Goal: Task Accomplishment & Management: Use online tool/utility

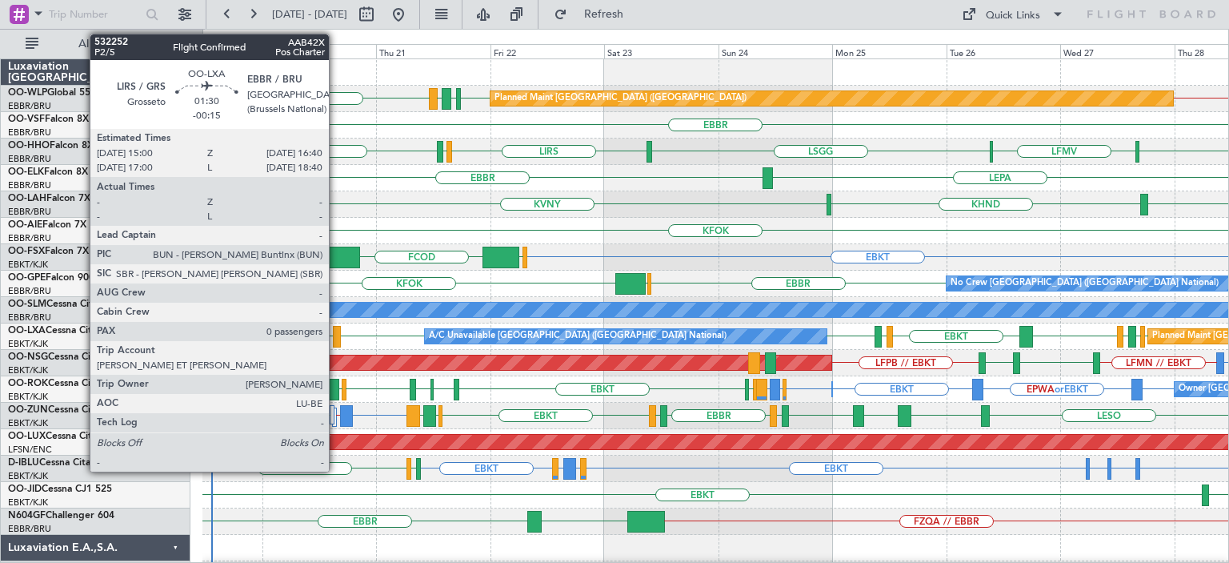
click at [336, 330] on div at bounding box center [337, 337] width 8 height 22
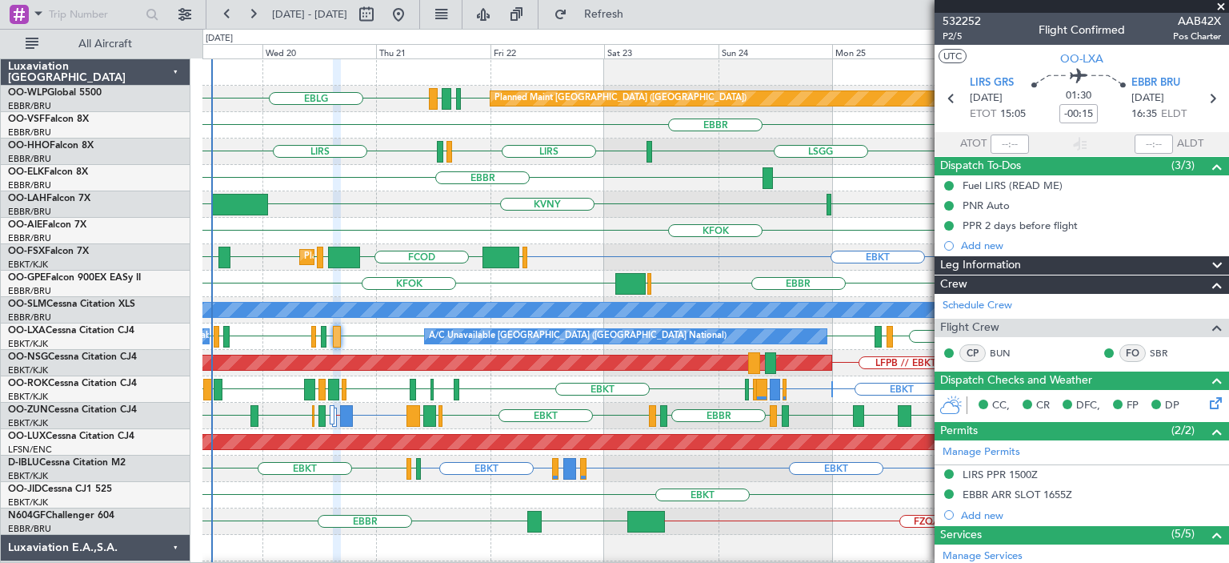
click at [1219, 6] on span at bounding box center [1221, 7] width 16 height 14
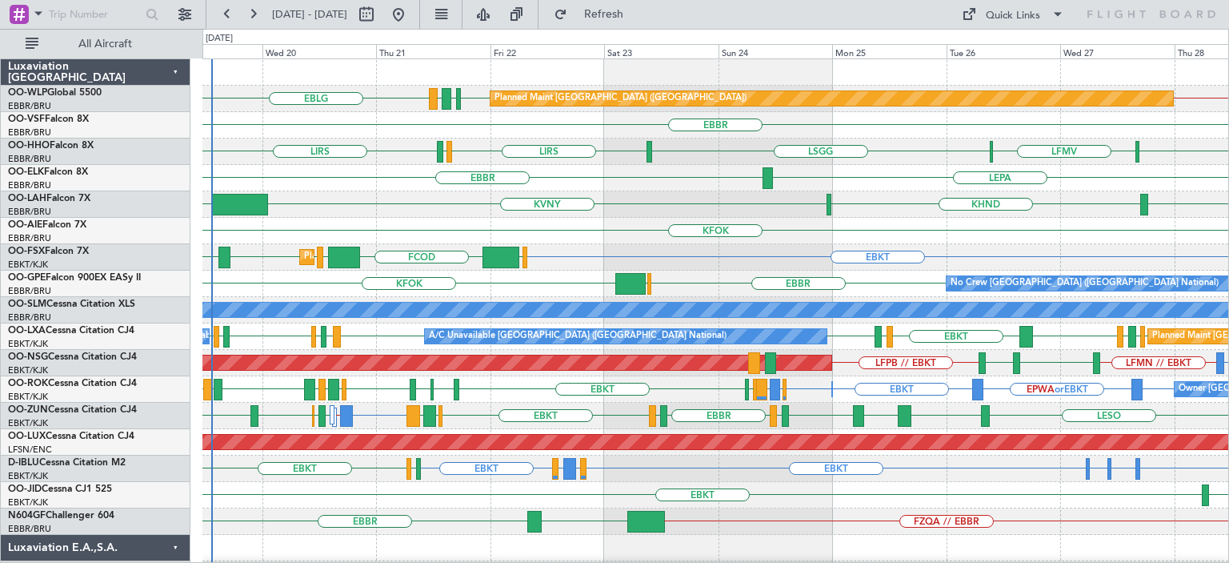
click at [720, 169] on div "LEPA [GEOGRAPHIC_DATA]" at bounding box center [716, 178] width 1026 height 26
click at [561, 205] on div "KVNY [GEOGRAPHIC_DATA] [GEOGRAPHIC_DATA] KHND" at bounding box center [716, 204] width 1026 height 26
click at [516, 232] on div "KFOK" at bounding box center [716, 231] width 1026 height 26
click at [661, 239] on div "KFOK" at bounding box center [716, 231] width 1026 height 26
click at [704, 216] on div "KVNY [GEOGRAPHIC_DATA] [GEOGRAPHIC_DATA] KHND" at bounding box center [716, 204] width 1026 height 26
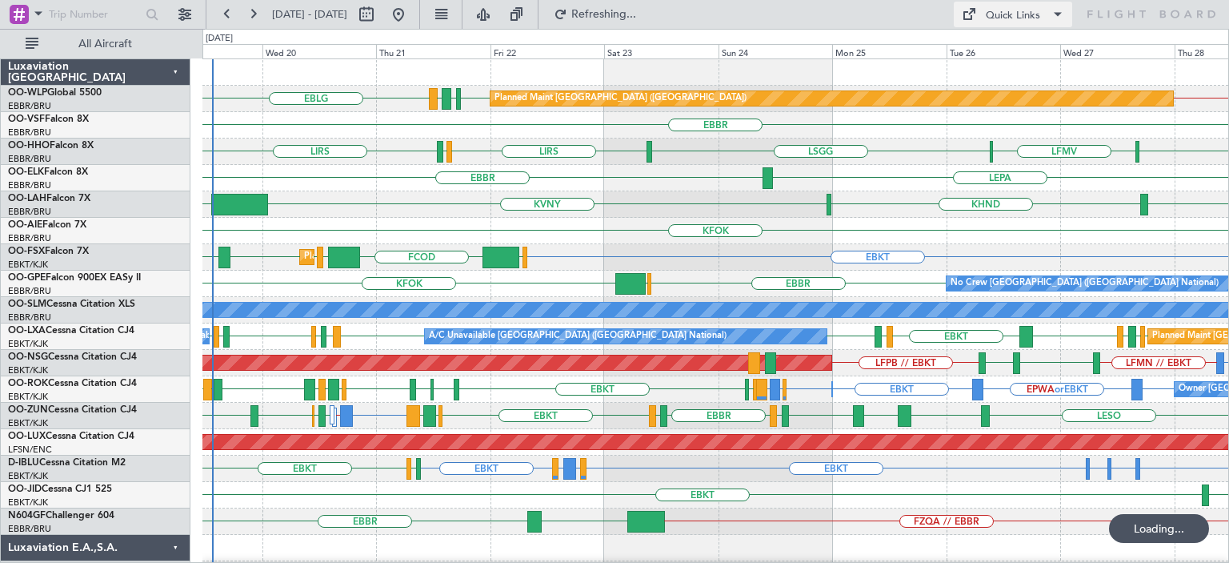
click at [1002, 12] on div "Quick Links" at bounding box center [1013, 16] width 54 height 16
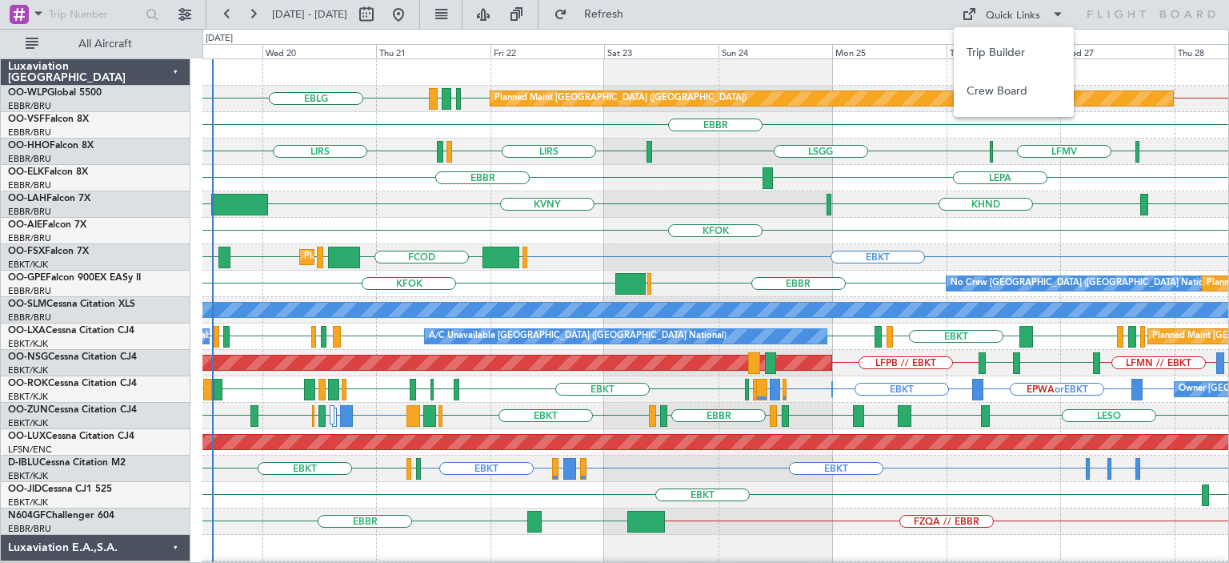
click at [1002, 50] on button "Trip Builder" at bounding box center [1014, 53] width 120 height 38
click at [685, 63] on div at bounding box center [716, 72] width 1026 height 26
click at [638, 12] on span "Refresh" at bounding box center [604, 14] width 67 height 11
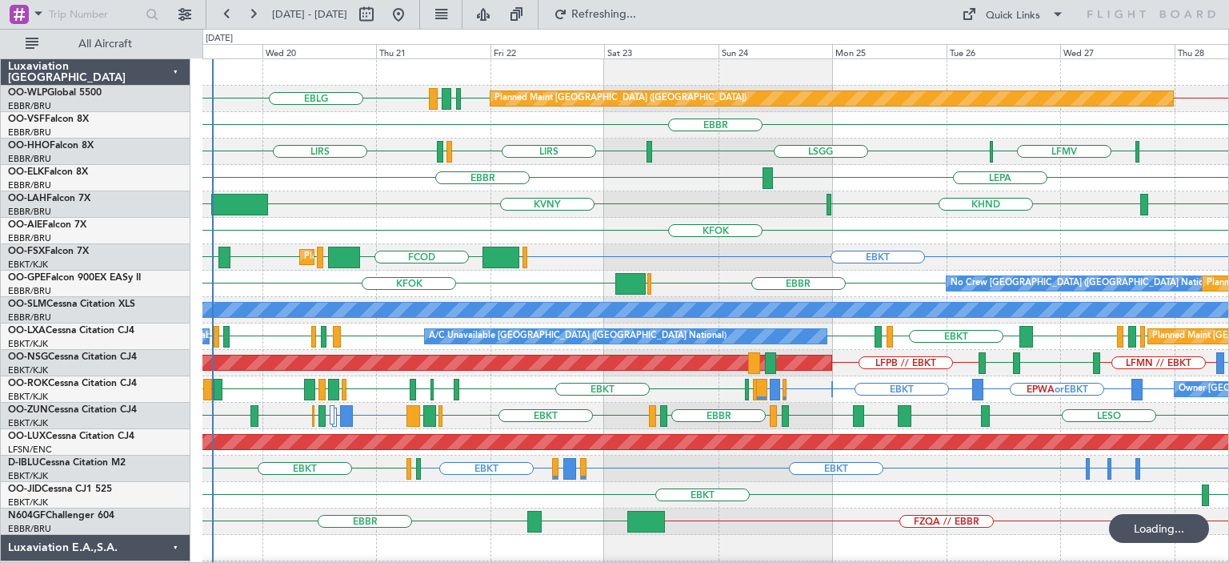
click at [681, 142] on div "LIRS [GEOGRAPHIC_DATA] LIRS [GEOGRAPHIC_DATA] [GEOGRAPHIC_DATA] LFMV AOG Maint …" at bounding box center [716, 151] width 1026 height 26
click at [990, 14] on div "Quick Links" at bounding box center [1013, 16] width 54 height 16
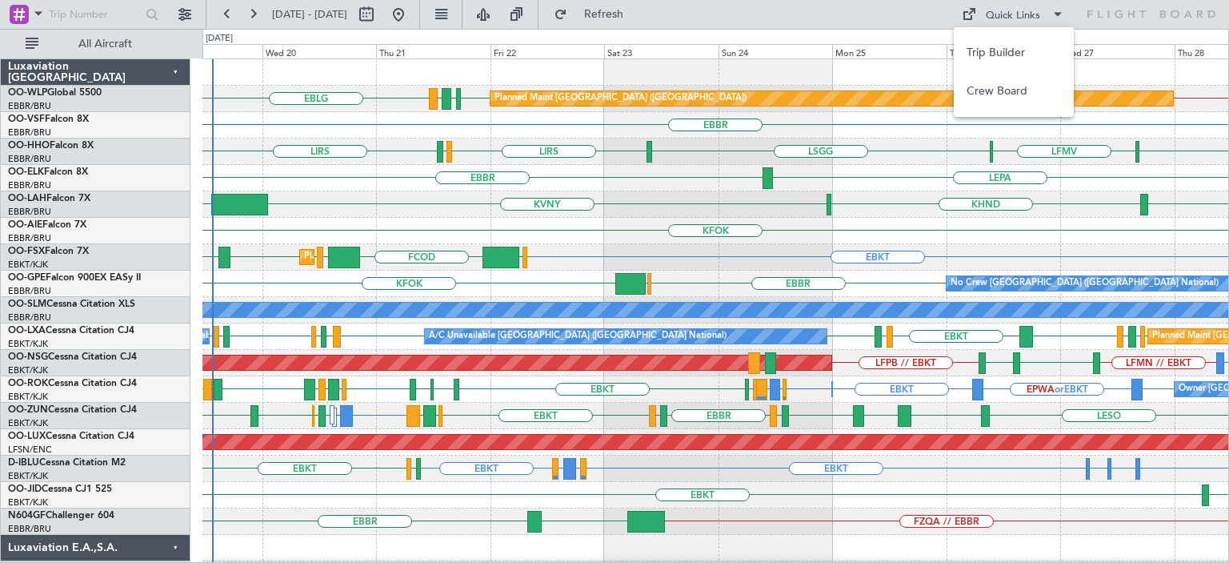
click at [628, 168] on div at bounding box center [614, 281] width 1229 height 563
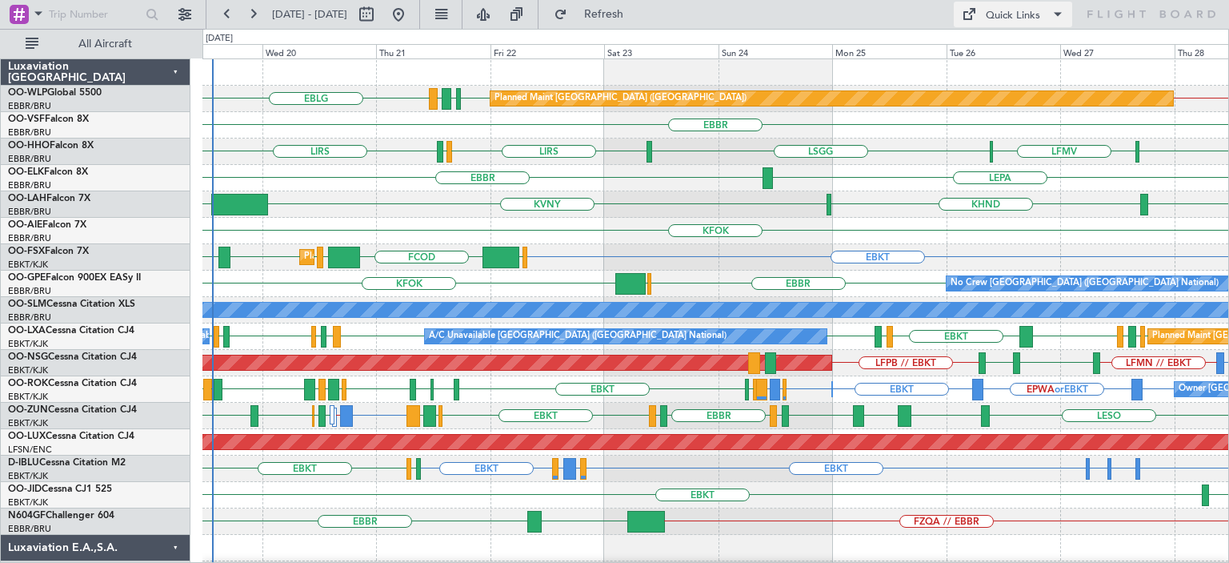
click at [1006, 22] on div "Quick Links" at bounding box center [1013, 16] width 54 height 16
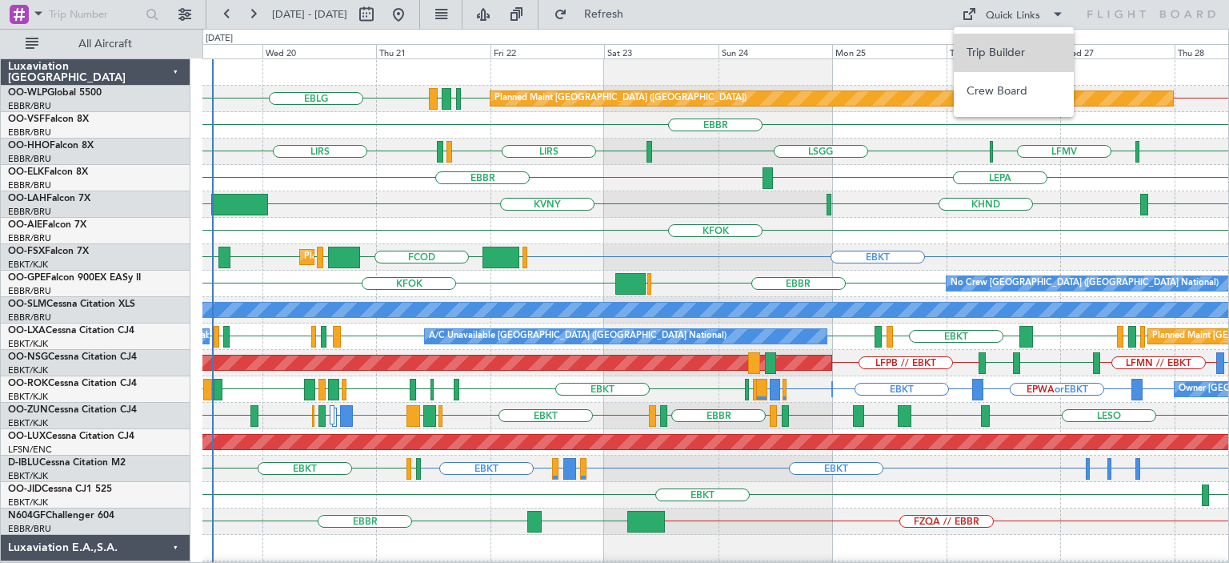
click at [1015, 51] on button "Trip Builder" at bounding box center [1014, 53] width 120 height 38
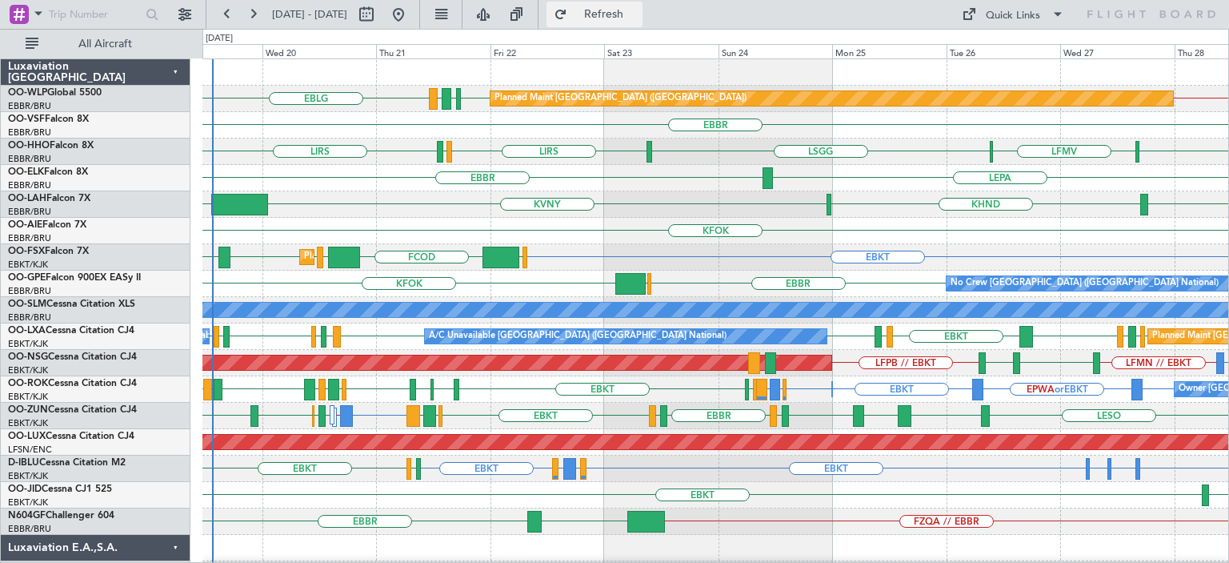
click at [634, 12] on span "Refresh" at bounding box center [604, 14] width 67 height 11
click at [708, 176] on div "EBBR LEPA" at bounding box center [716, 178] width 1026 height 26
click at [635, 62] on div at bounding box center [716, 72] width 1026 height 26
click at [654, 227] on div "KFOK" at bounding box center [716, 231] width 1026 height 26
click at [627, 15] on span "Refresh" at bounding box center [604, 14] width 67 height 11
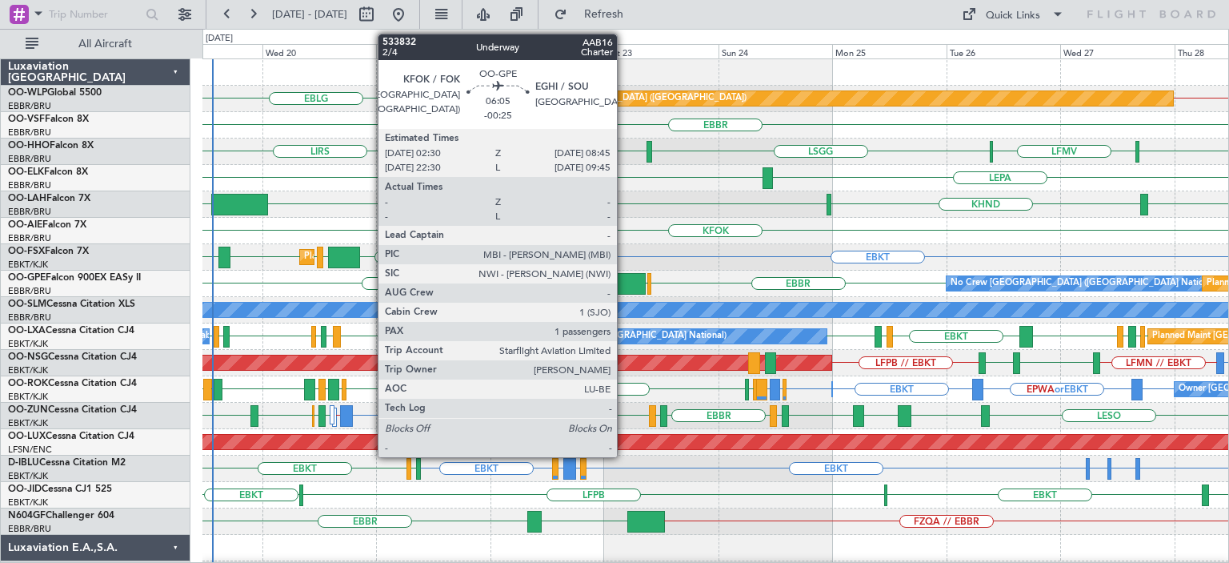
click at [624, 282] on div at bounding box center [631, 284] width 30 height 22
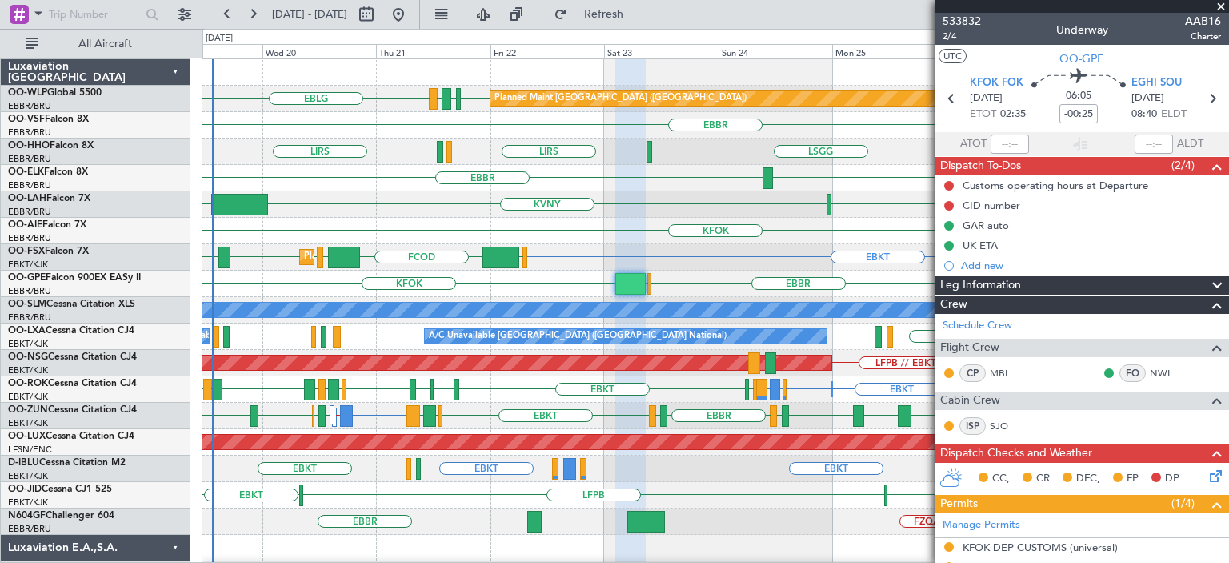
click at [1223, 2] on span at bounding box center [1221, 7] width 16 height 14
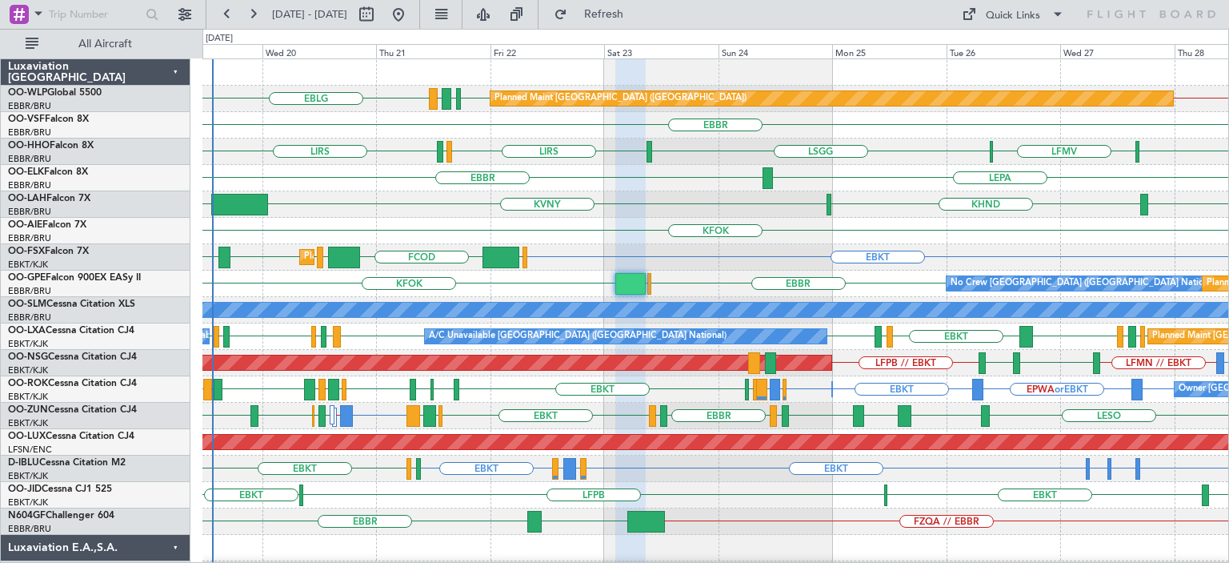
type input "0"
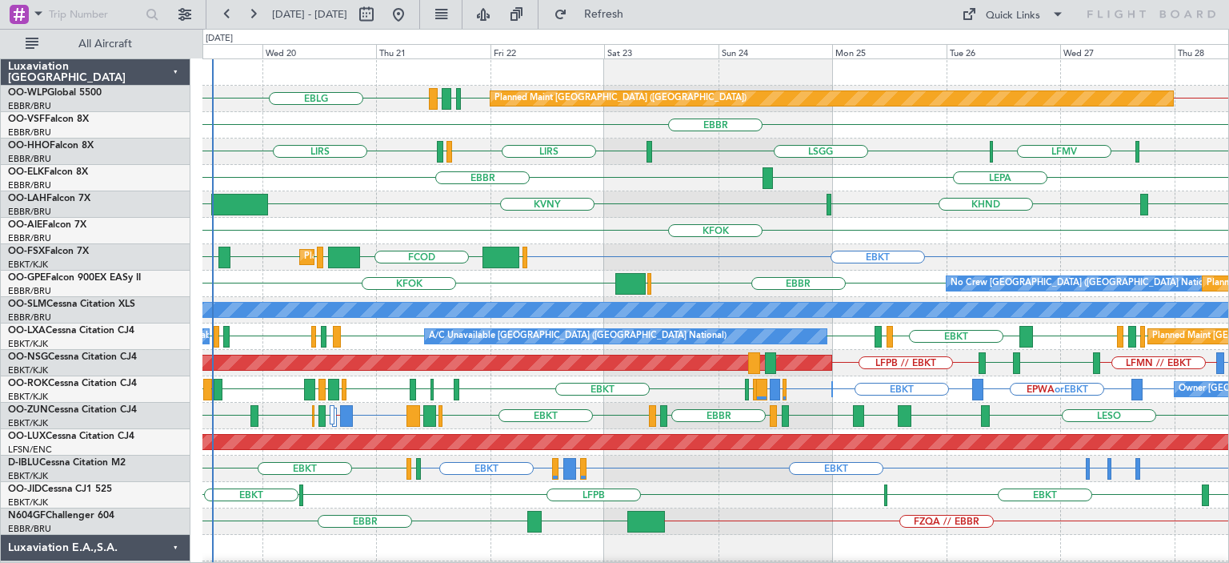
click at [591, 181] on div "EBBR LEPA" at bounding box center [716, 178] width 1026 height 26
click at [488, 505] on div "EBKT LFPB [GEOGRAPHIC_DATA] EBKT" at bounding box center [716, 495] width 1026 height 26
click at [712, 186] on div "LEPA [GEOGRAPHIC_DATA]" at bounding box center [716, 178] width 1026 height 26
click at [344, 202] on div "KHND KVNY [GEOGRAPHIC_DATA] [GEOGRAPHIC_DATA]" at bounding box center [716, 204] width 1026 height 26
click at [630, 201] on div "KASE KHND KVNY [GEOGRAPHIC_DATA]" at bounding box center [716, 204] width 1026 height 26
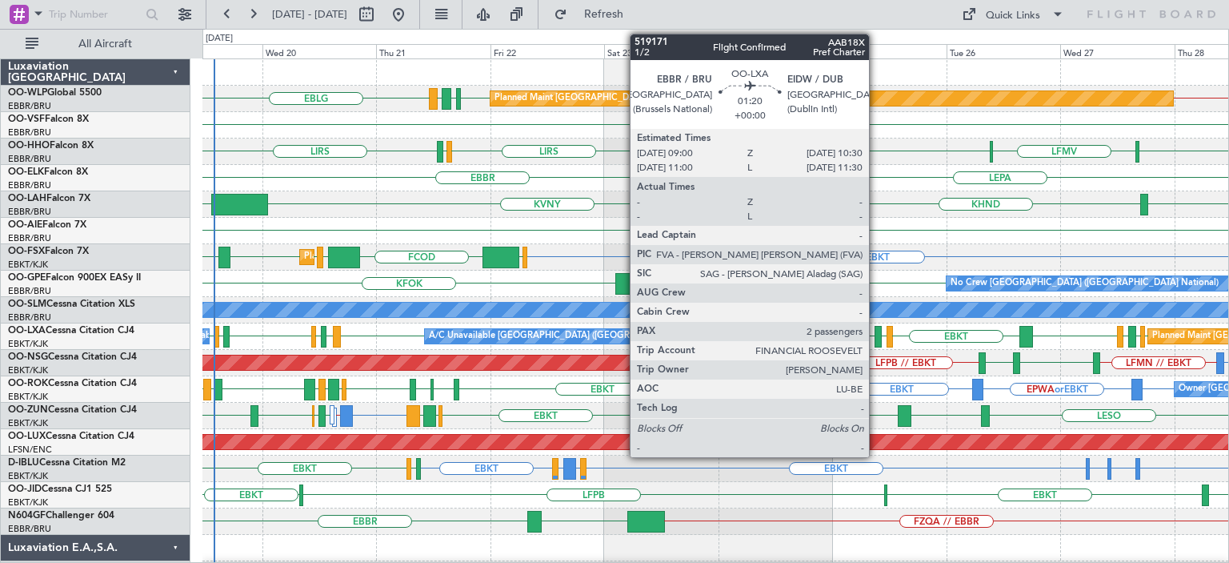
click at [876, 331] on div at bounding box center [878, 337] width 7 height 22
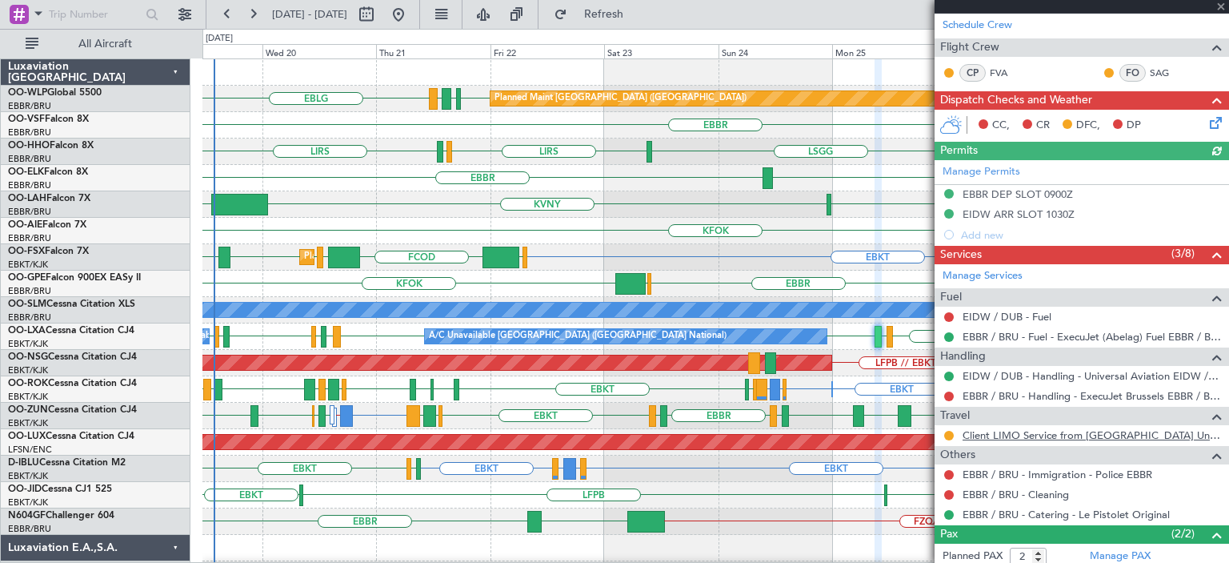
scroll to position [332, 0]
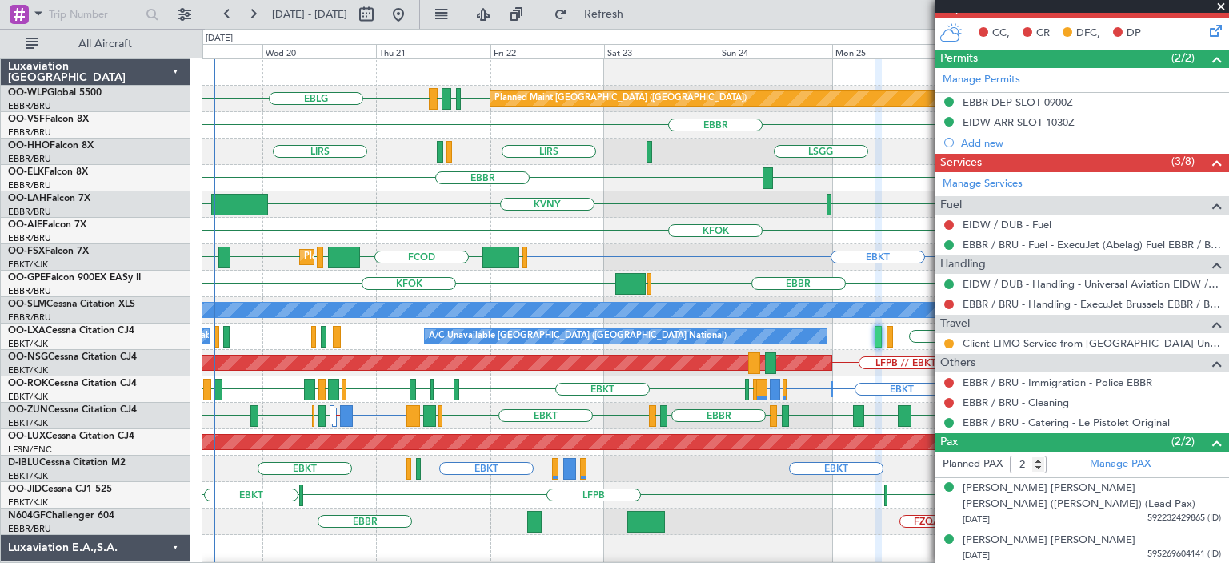
click at [1221, 6] on span at bounding box center [1221, 7] width 16 height 14
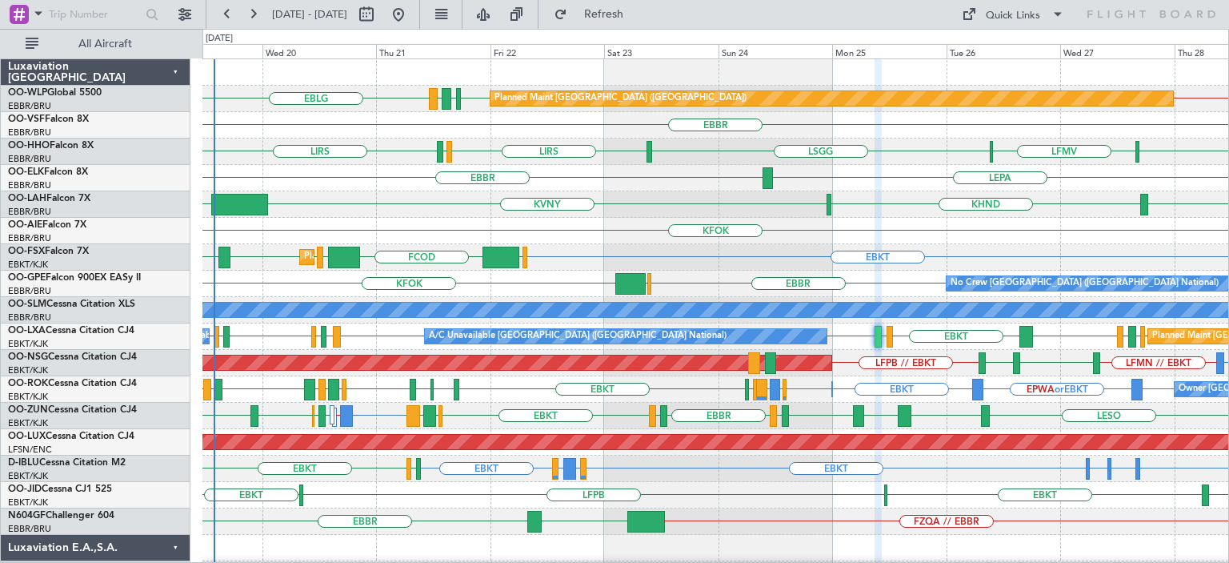
type input "0"
click at [1026, 18] on div "Quick Links" at bounding box center [1013, 16] width 54 height 16
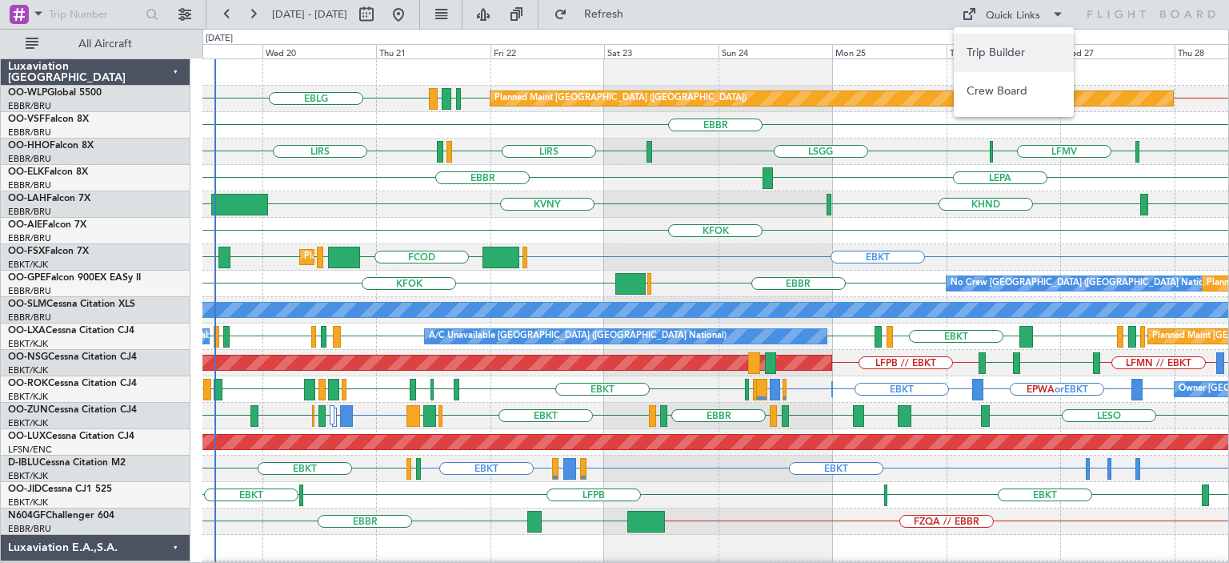
click at [1026, 54] on button "Trip Builder" at bounding box center [1014, 53] width 120 height 38
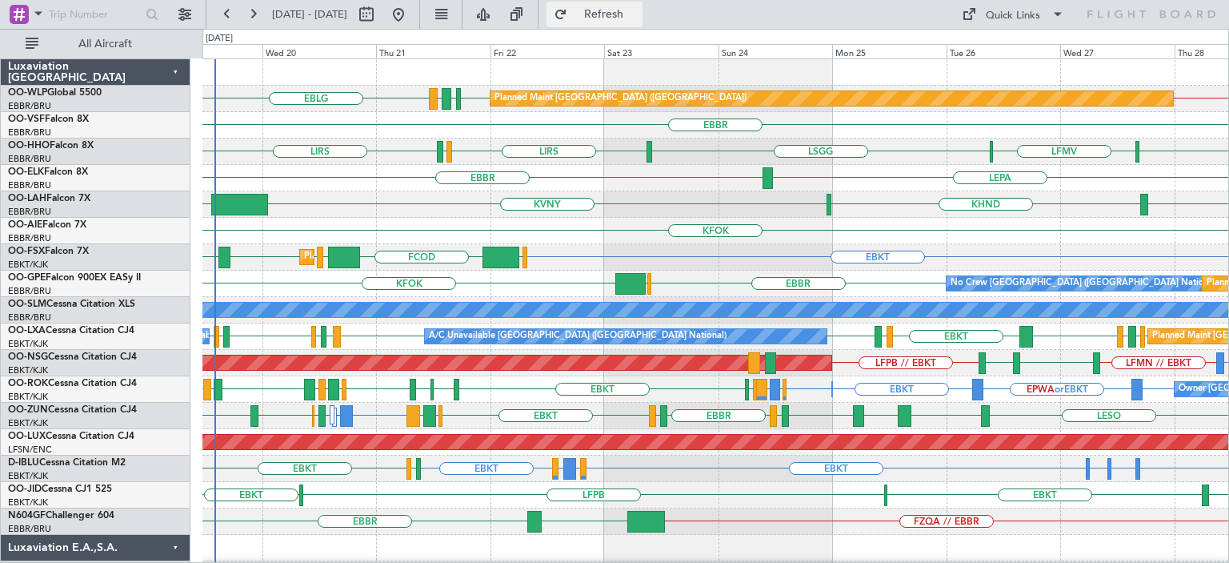
click at [638, 20] on span "Refresh" at bounding box center [604, 14] width 67 height 11
click at [379, 14] on button at bounding box center [367, 15] width 26 height 26
select select "8"
select select "2025"
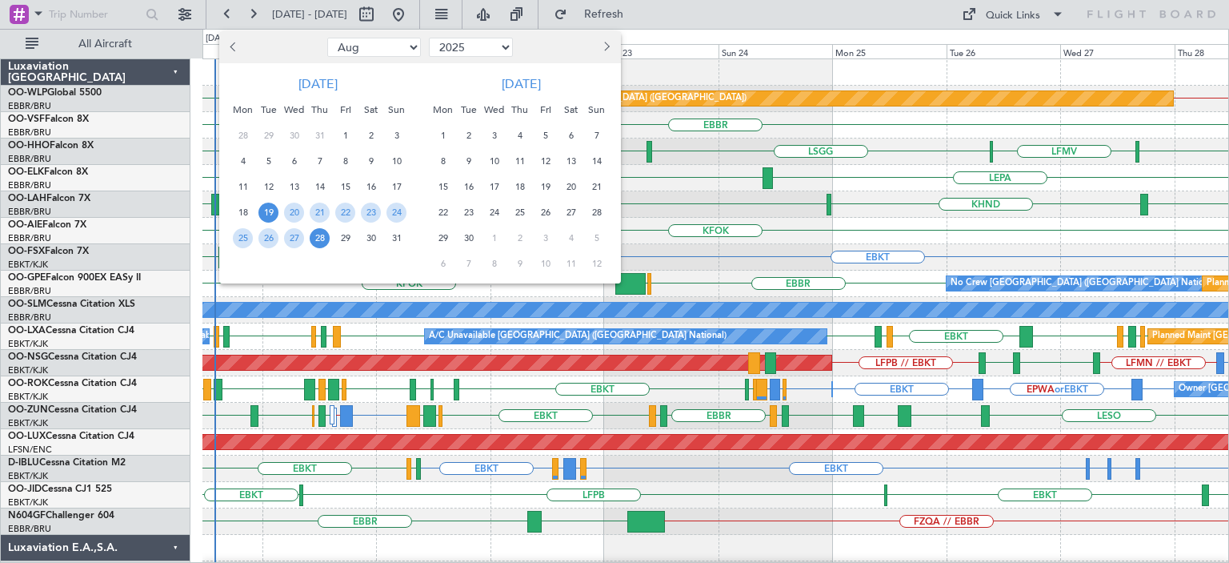
click at [607, 46] on span "Next month" at bounding box center [606, 47] width 10 height 10
click at [545, 158] on span "12" at bounding box center [545, 161] width 20 height 20
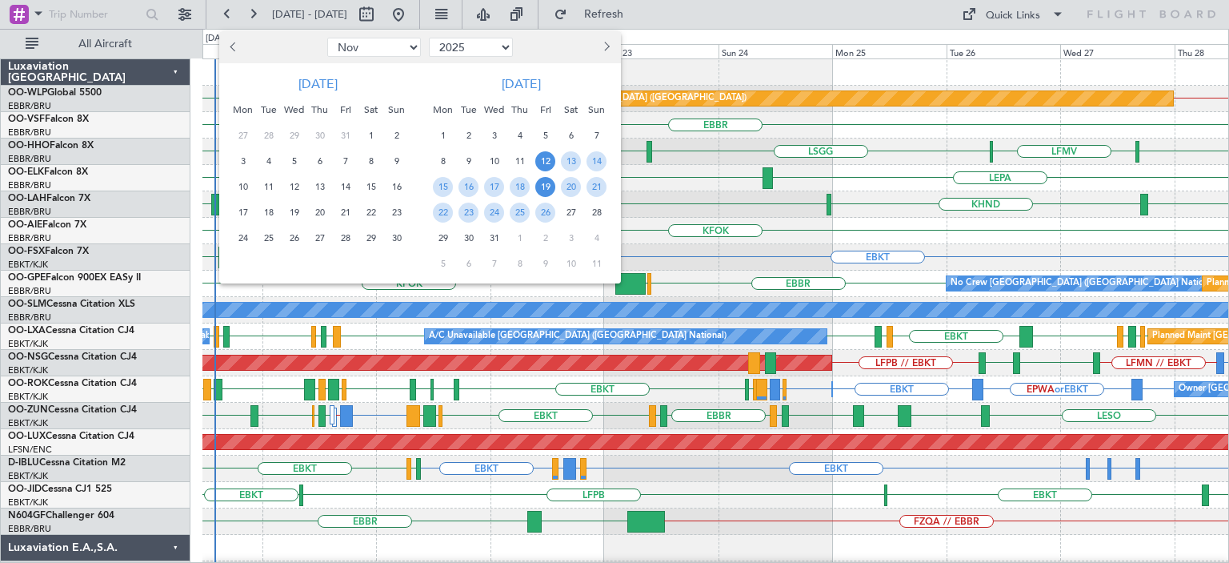
click at [542, 182] on span "19" at bounding box center [545, 187] width 20 height 20
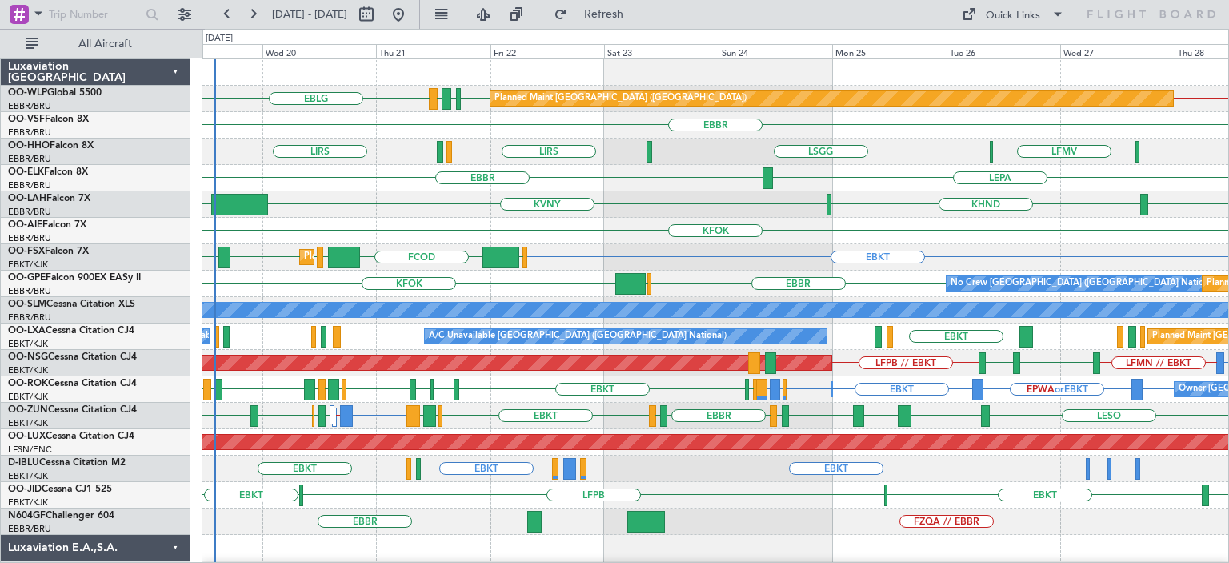
select select "12"
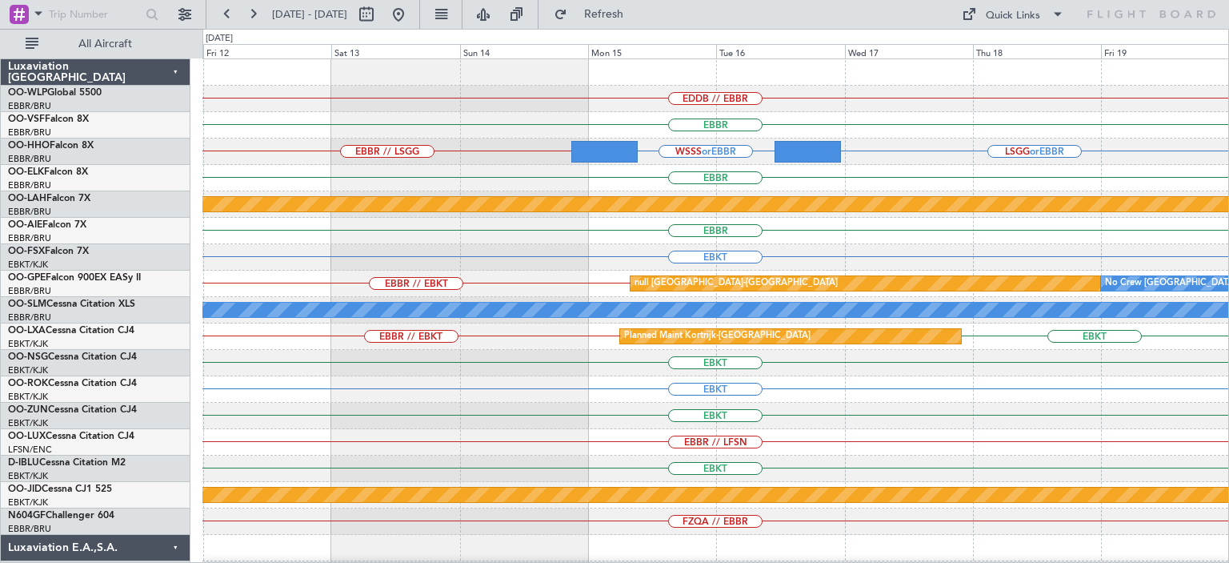
click at [414, 118] on div "EBBR" at bounding box center [716, 125] width 1026 height 26
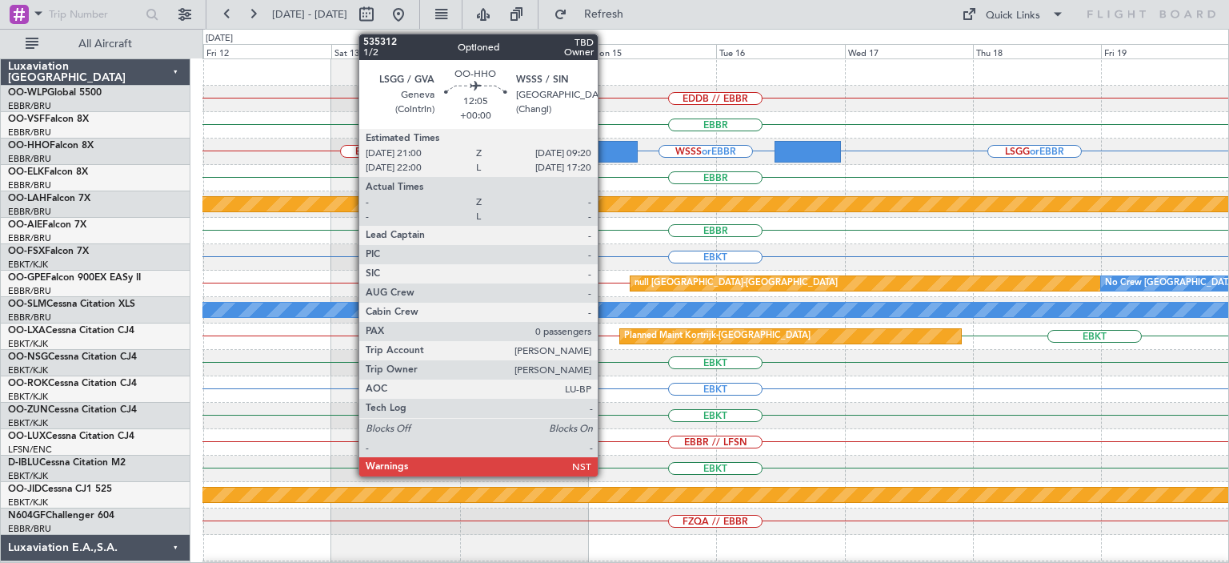
click at [605, 142] on div at bounding box center [604, 152] width 66 height 22
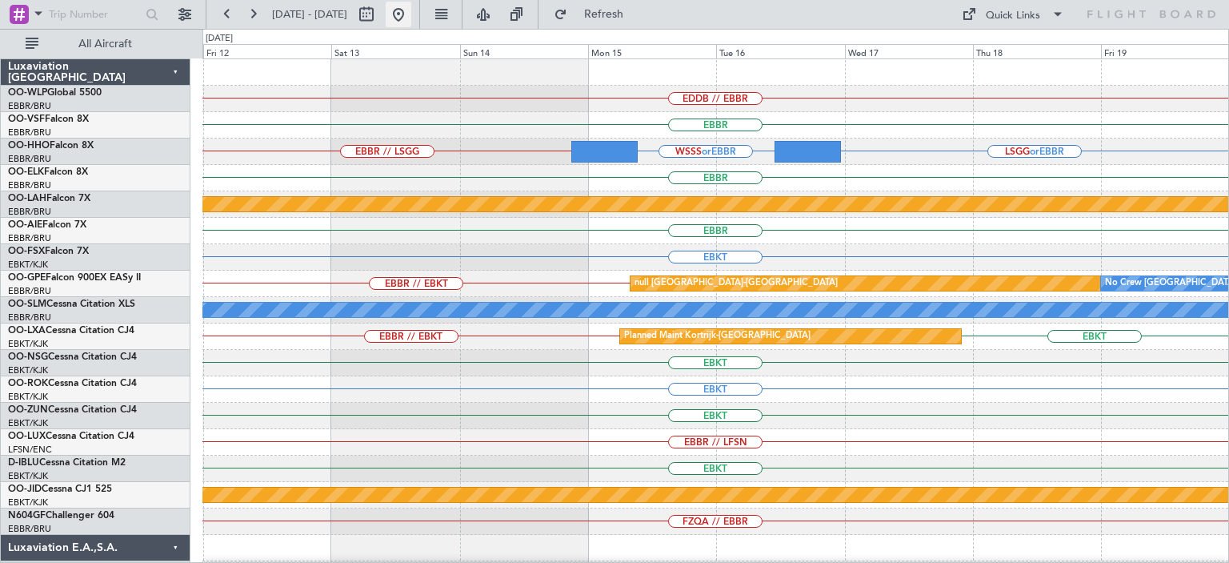
click at [411, 16] on button at bounding box center [399, 15] width 26 height 26
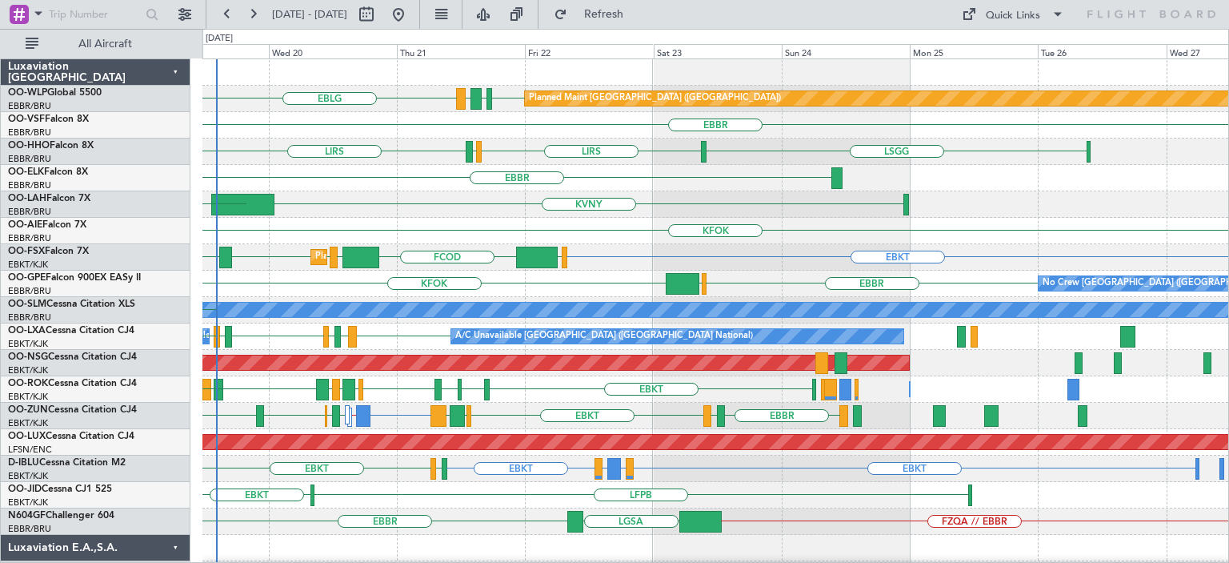
click at [419, 285] on div "EBLG EDDB EBLG LDDU Planned Maint [GEOGRAPHIC_DATA] ([GEOGRAPHIC_DATA]) [GEOGRA…" at bounding box center [716, 508] width 1026 height 898
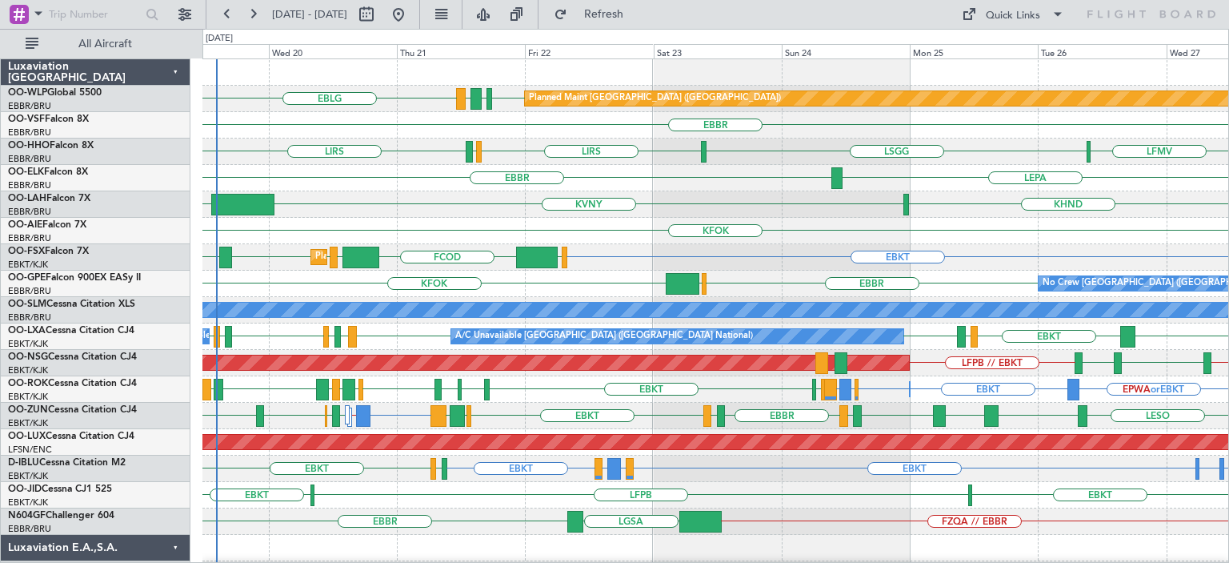
click at [475, 204] on div "KVNY KHND [GEOGRAPHIC_DATA]" at bounding box center [716, 204] width 1026 height 26
click at [659, 199] on div "KVNY KHND [GEOGRAPHIC_DATA]" at bounding box center [716, 204] width 1026 height 26
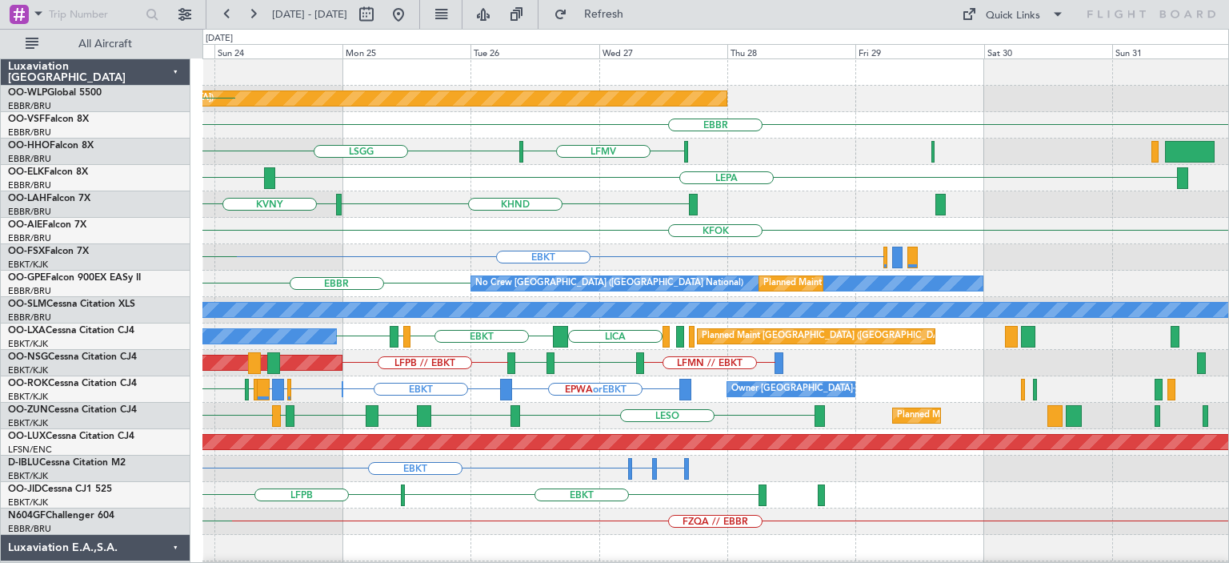
click at [483, 331] on div "Planned Maint [GEOGRAPHIC_DATA] ([GEOGRAPHIC_DATA]) EDDB [GEOGRAPHIC_DATA] [GEO…" at bounding box center [716, 508] width 1026 height 898
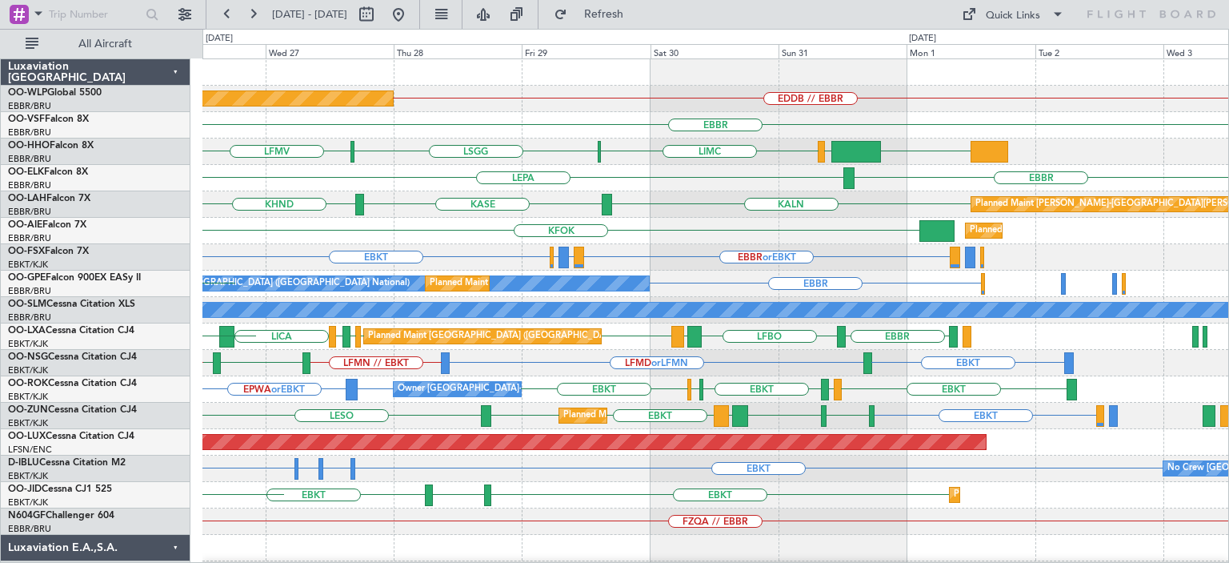
click at [631, 244] on div "Planned Maint [GEOGRAPHIC_DATA] ([GEOGRAPHIC_DATA]) EDDB // EBBR [GEOGRAPHIC_DA…" at bounding box center [716, 521] width 1026 height 924
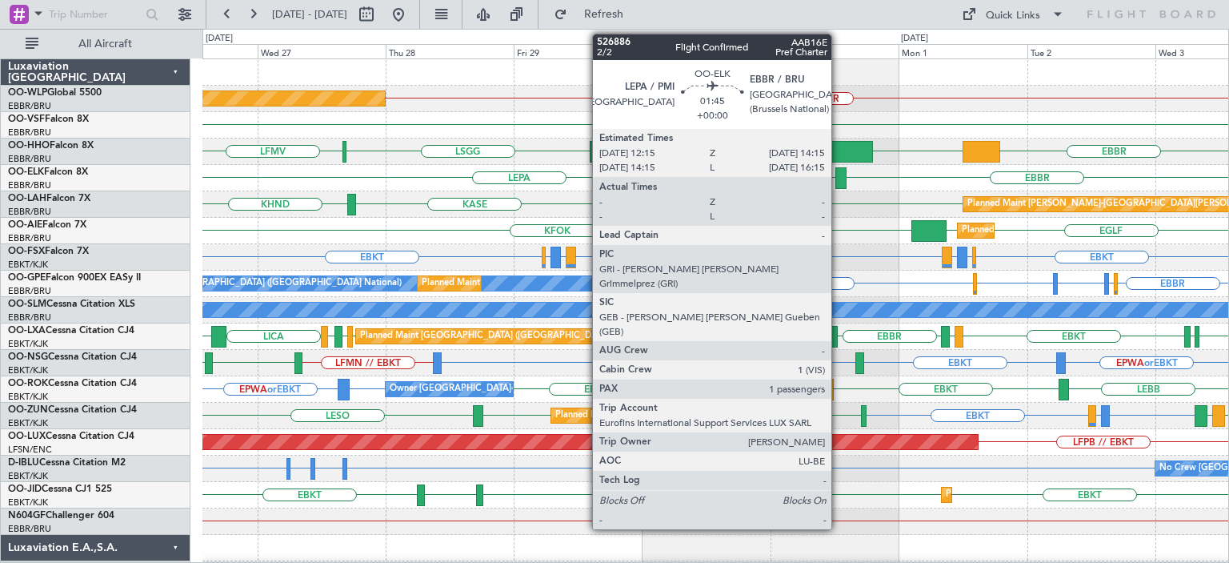
click at [839, 172] on div at bounding box center [841, 178] width 11 height 22
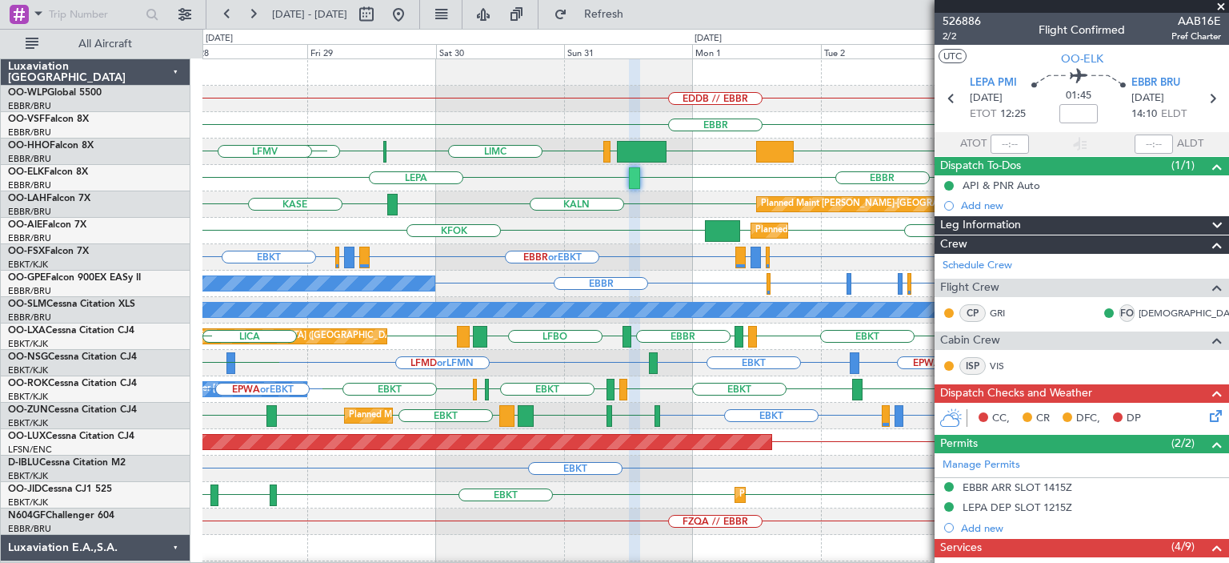
click at [643, 261] on div "EBKT EBBR or EBKT LIRZ or EBKT EBBR or EBKT LIRZ or EBKT EBBR or EBKT EBKT" at bounding box center [716, 257] width 1026 height 26
click at [672, 259] on div "EBKT EBBR or EBKT LIRZ or EBKT EBBR or EBKT LIRZ or EBKT EBBR or EBKT EBKT" at bounding box center [716, 257] width 1026 height 26
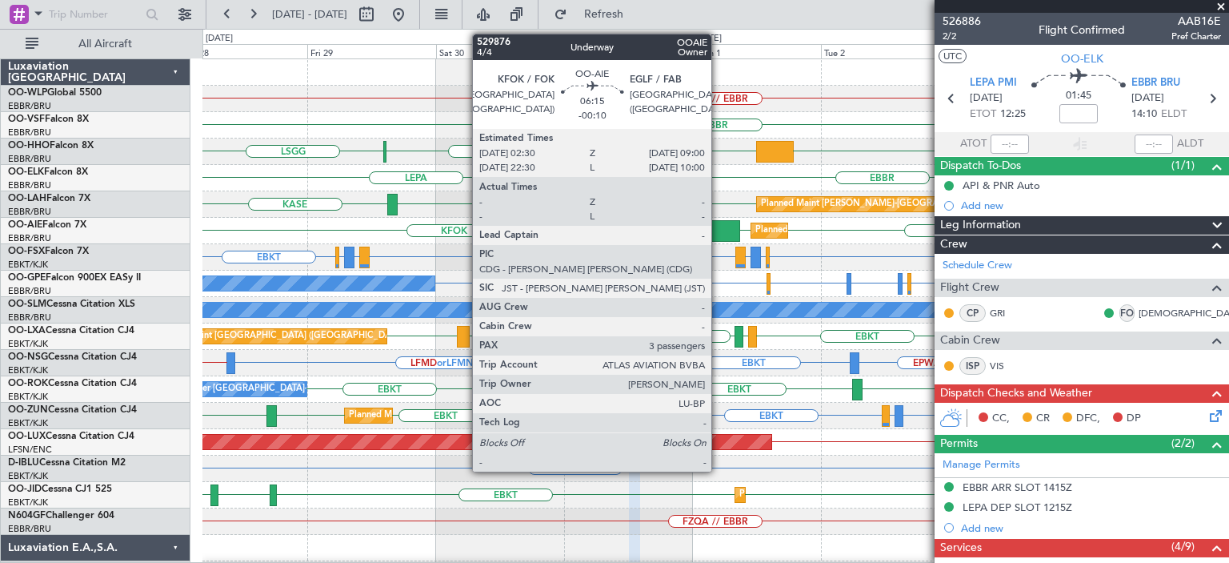
click at [719, 229] on div at bounding box center [722, 231] width 35 height 22
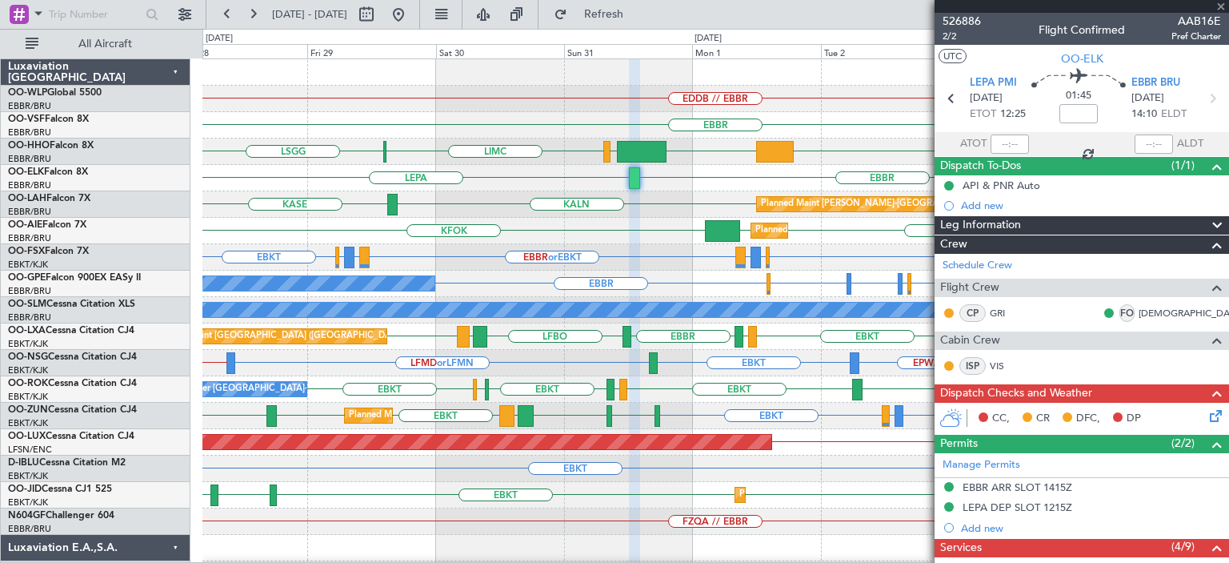
type input "-00:10"
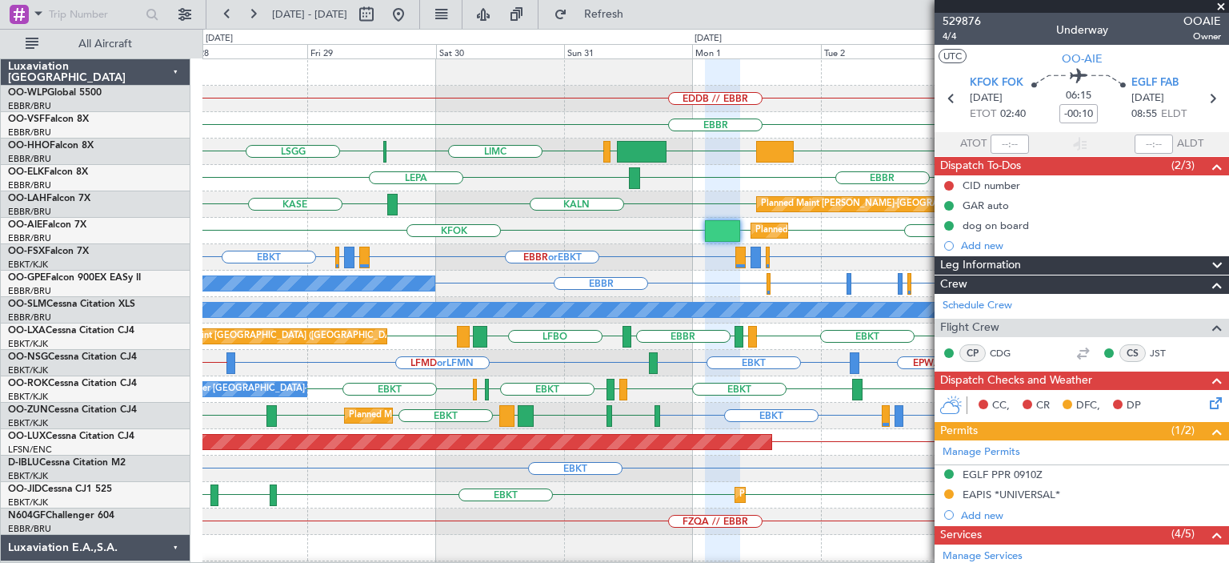
click at [829, 134] on div "EBBR" at bounding box center [716, 125] width 1026 height 26
click at [1221, 6] on span at bounding box center [1221, 7] width 16 height 14
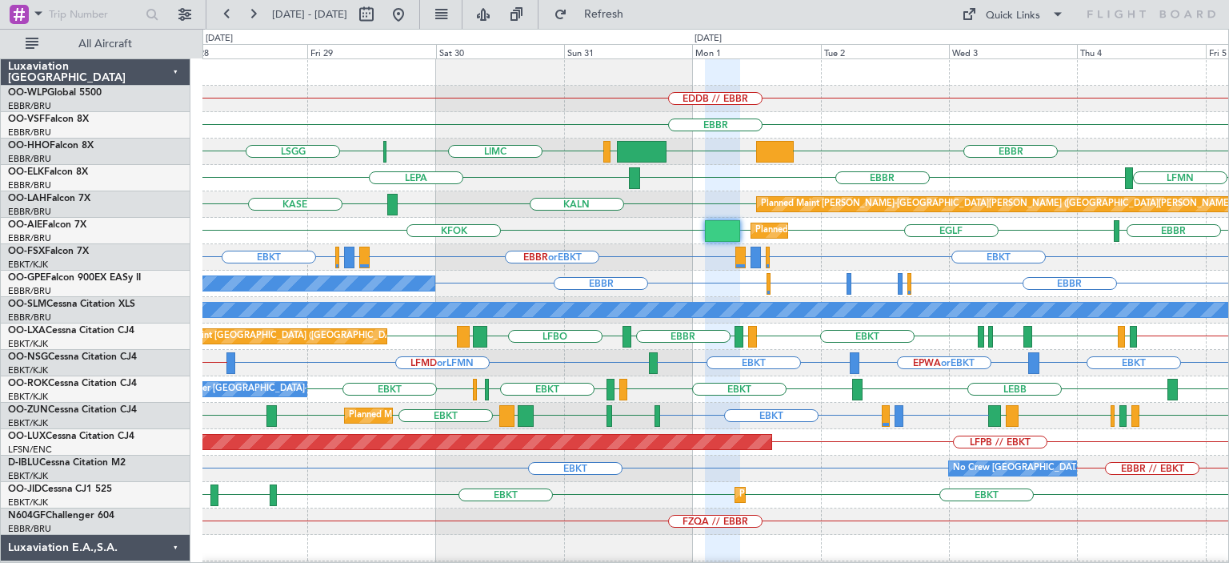
type input "0"
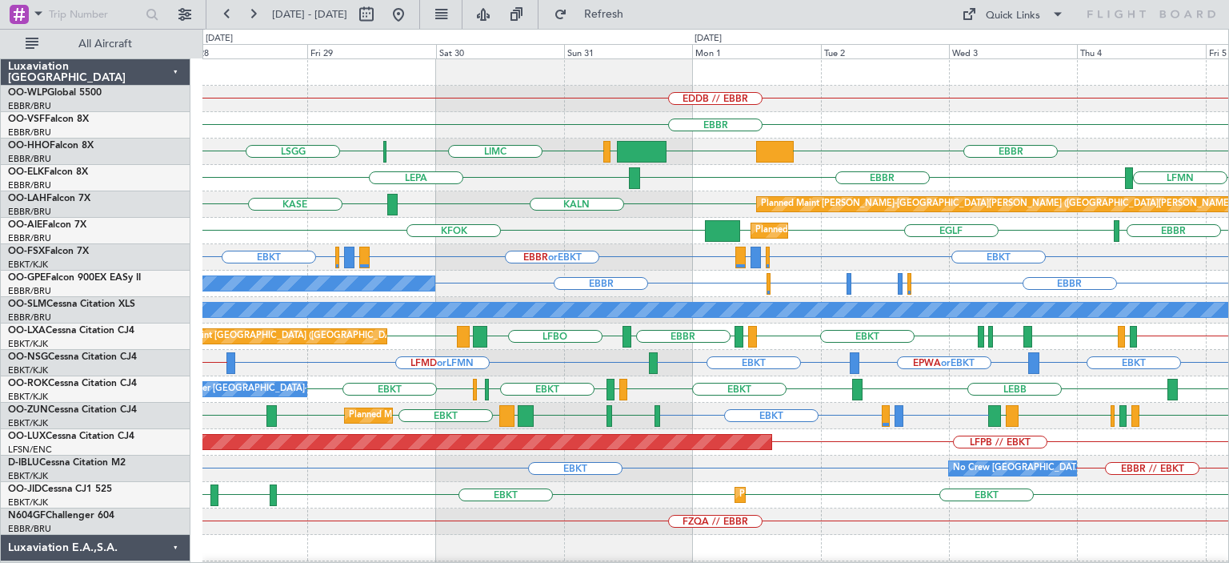
click at [804, 118] on div "EBBR" at bounding box center [716, 125] width 1026 height 26
click at [717, 190] on div "LFMN [GEOGRAPHIC_DATA] LEPA" at bounding box center [716, 178] width 1026 height 26
click at [417, 458] on div "EBKT EBBR // EBKT No Crew [GEOGRAPHIC_DATA] (Brussels National)" at bounding box center [716, 468] width 1026 height 26
click at [411, 11] on button at bounding box center [399, 15] width 26 height 26
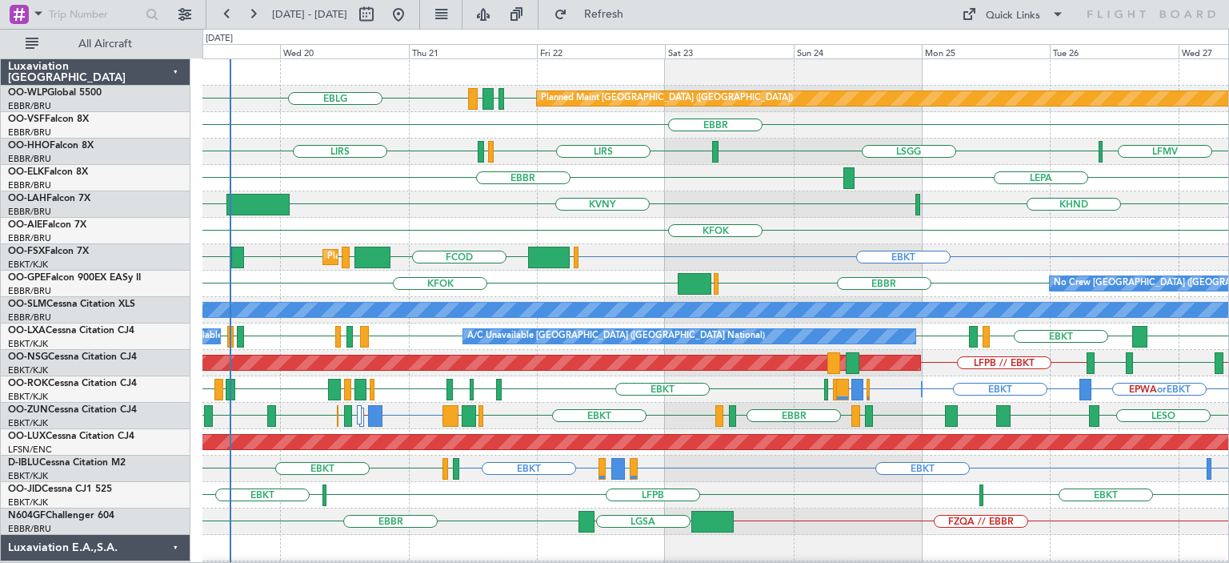
click at [803, 192] on div "KHND KVNY [GEOGRAPHIC_DATA]" at bounding box center [716, 204] width 1026 height 26
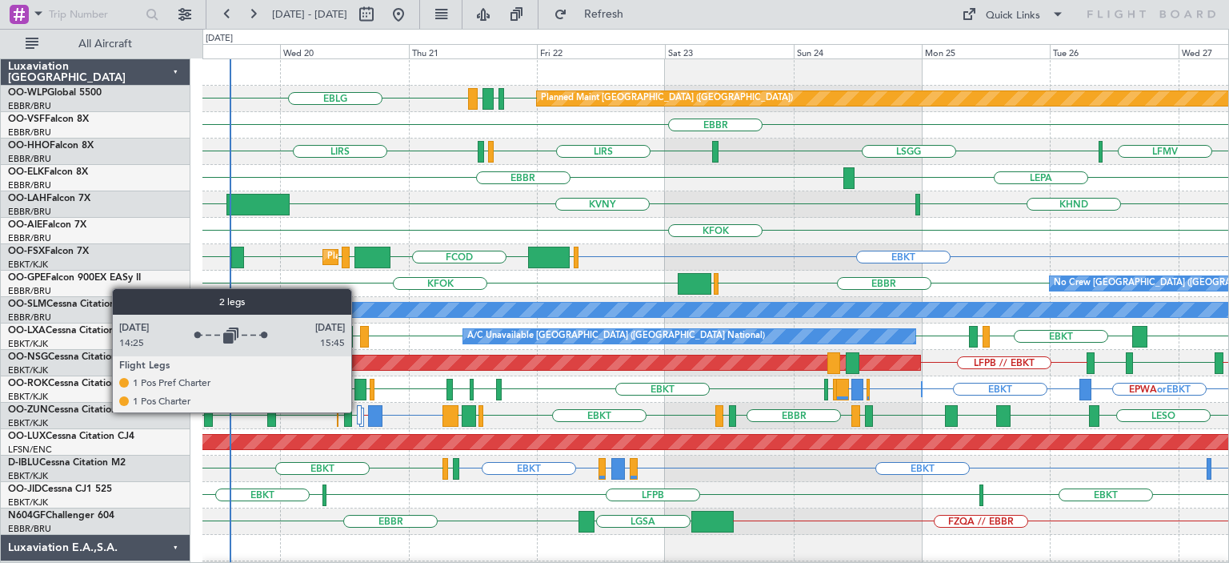
click at [359, 411] on div at bounding box center [359, 414] width 5 height 19
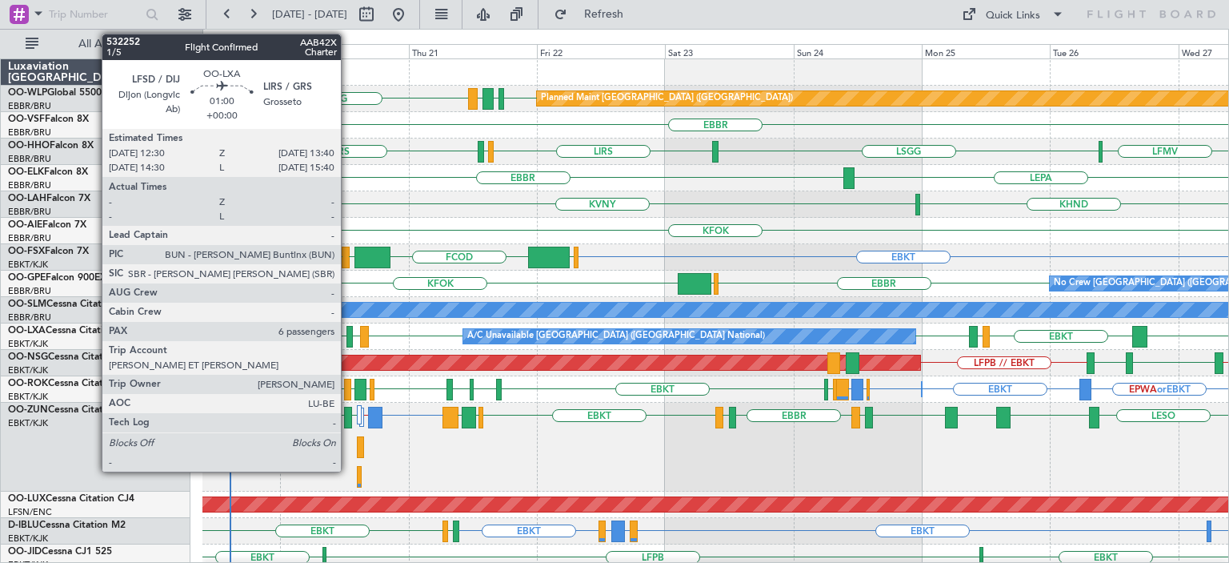
click at [348, 327] on div at bounding box center [350, 337] width 6 height 22
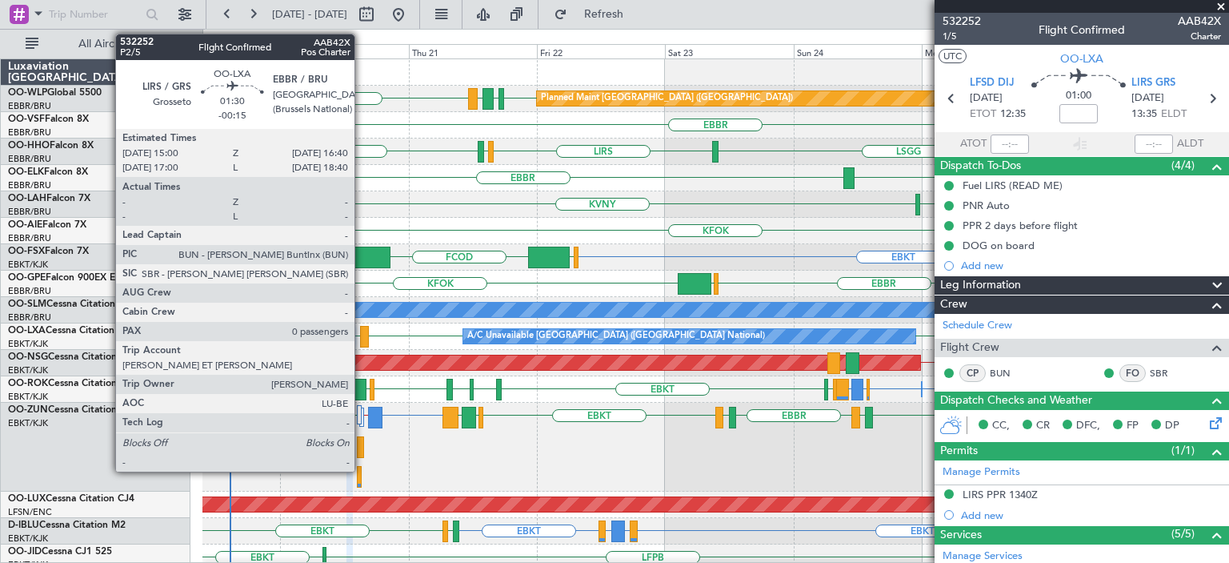
click at [362, 330] on div at bounding box center [365, 337] width 10 height 22
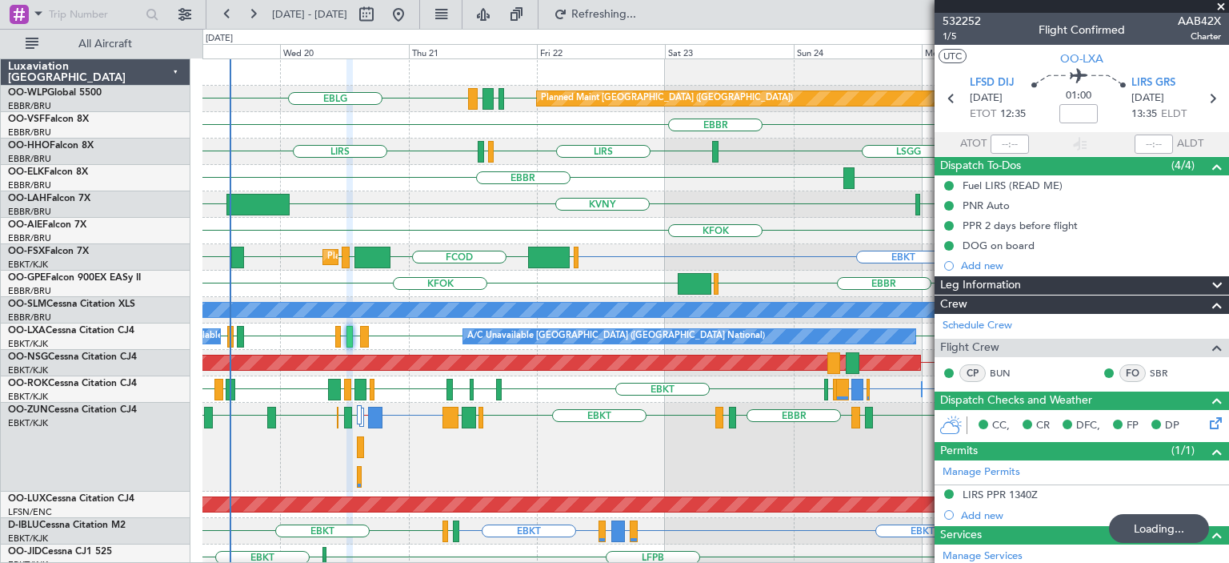
click at [1220, 2] on span at bounding box center [1221, 7] width 16 height 14
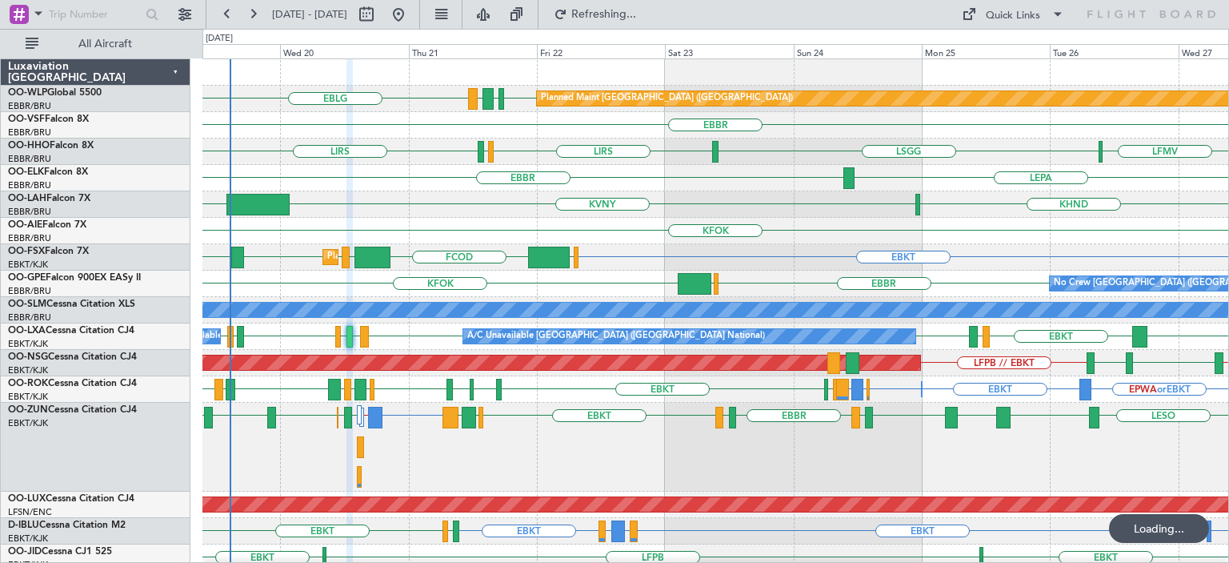
type input "0"
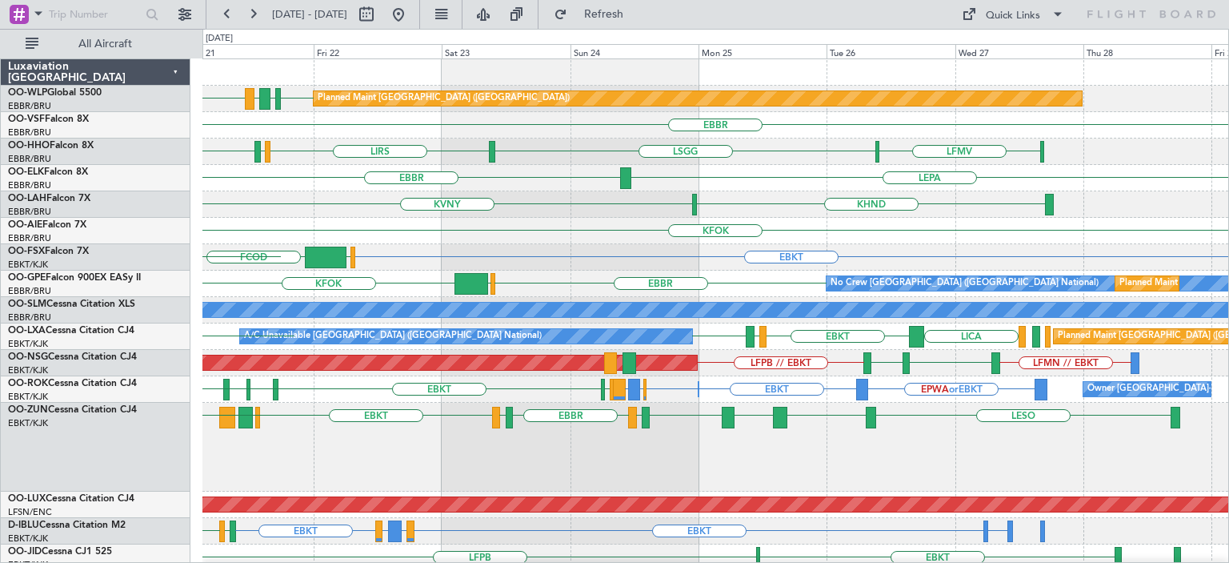
click at [730, 266] on div "EBLG EDDB EBLG LDDU Planned Maint [GEOGRAPHIC_DATA] ([GEOGRAPHIC_DATA]) [GEOGRA…" at bounding box center [716, 539] width 1026 height 961
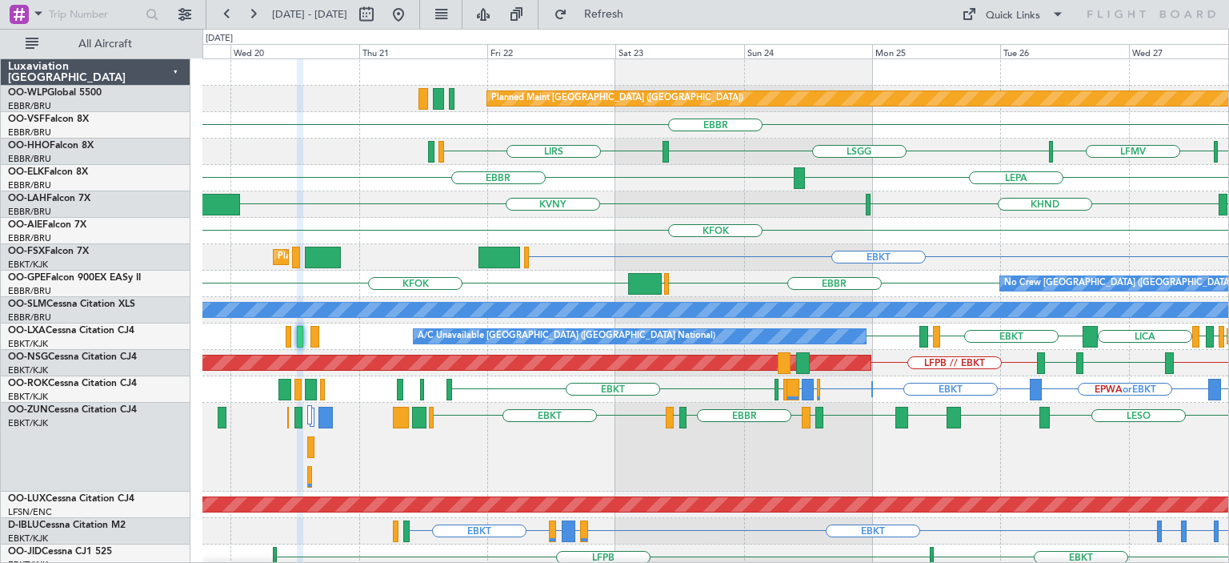
click at [929, 269] on div "Planned Maint [GEOGRAPHIC_DATA] ([GEOGRAPHIC_DATA]) EDDB // EBBR [GEOGRAPHIC_DA…" at bounding box center [716, 539] width 1026 height 961
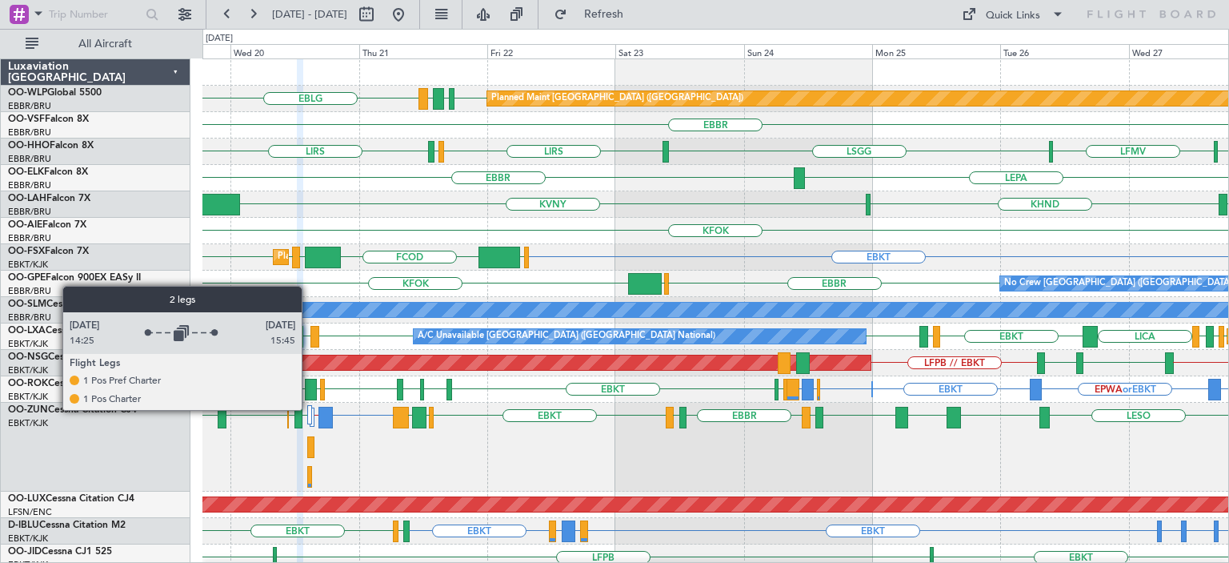
click at [309, 409] on div at bounding box center [309, 414] width 5 height 19
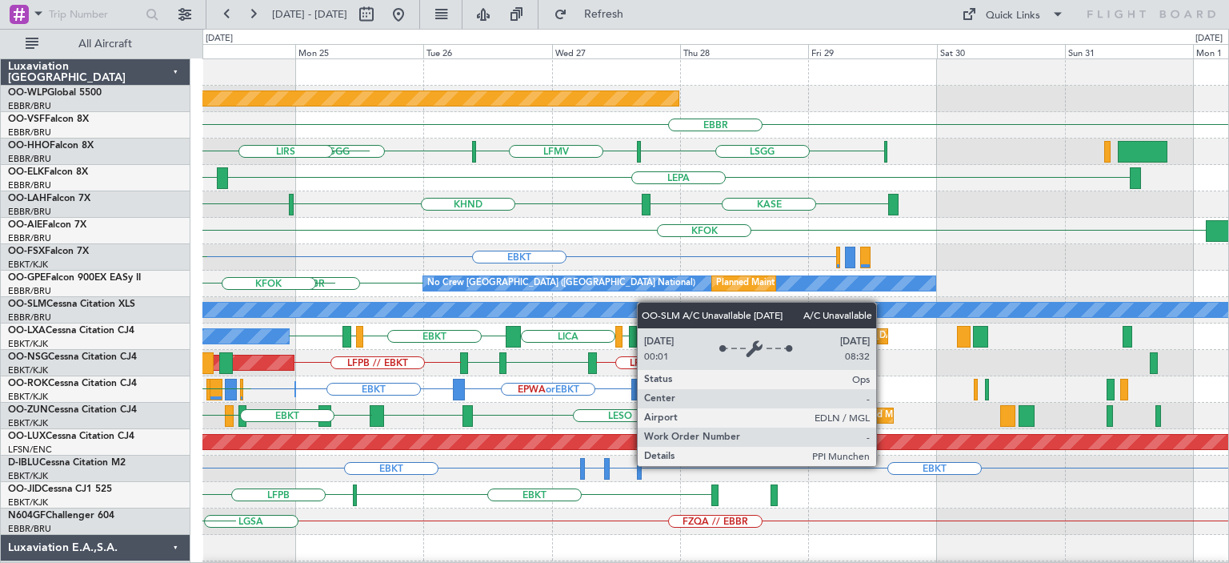
click at [592, 310] on div "Planned Maint [GEOGRAPHIC_DATA] ([GEOGRAPHIC_DATA]) [GEOGRAPHIC_DATA] [GEOGRAPH…" at bounding box center [716, 508] width 1026 height 898
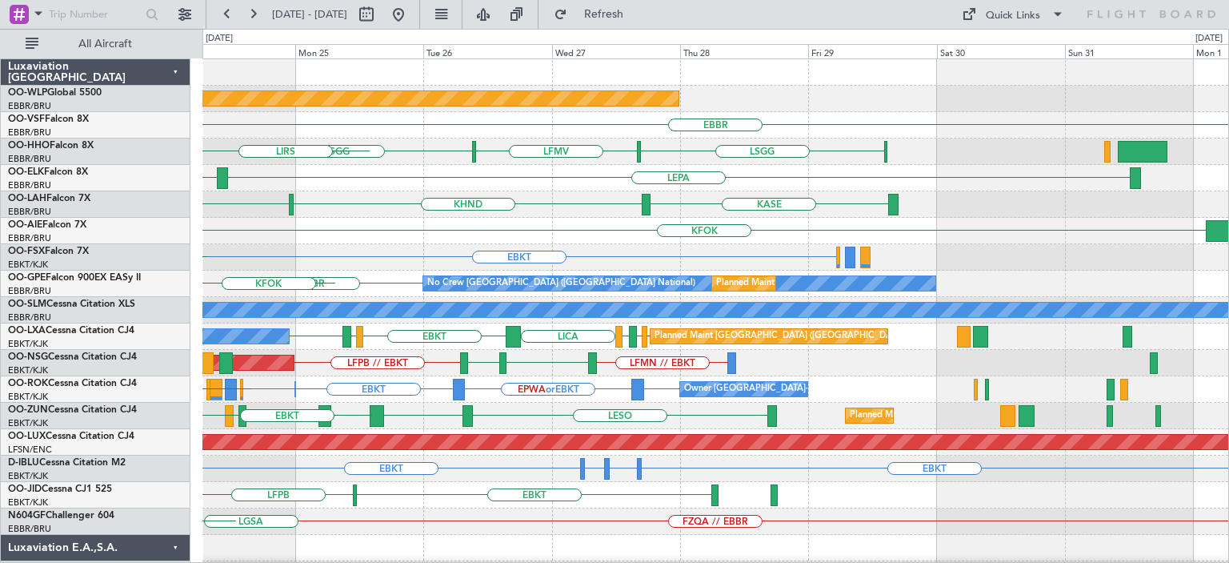
click at [340, 311] on div "Planned Maint [GEOGRAPHIC_DATA] ([GEOGRAPHIC_DATA]) [GEOGRAPHIC_DATA] [GEOGRAPH…" at bounding box center [716, 508] width 1026 height 898
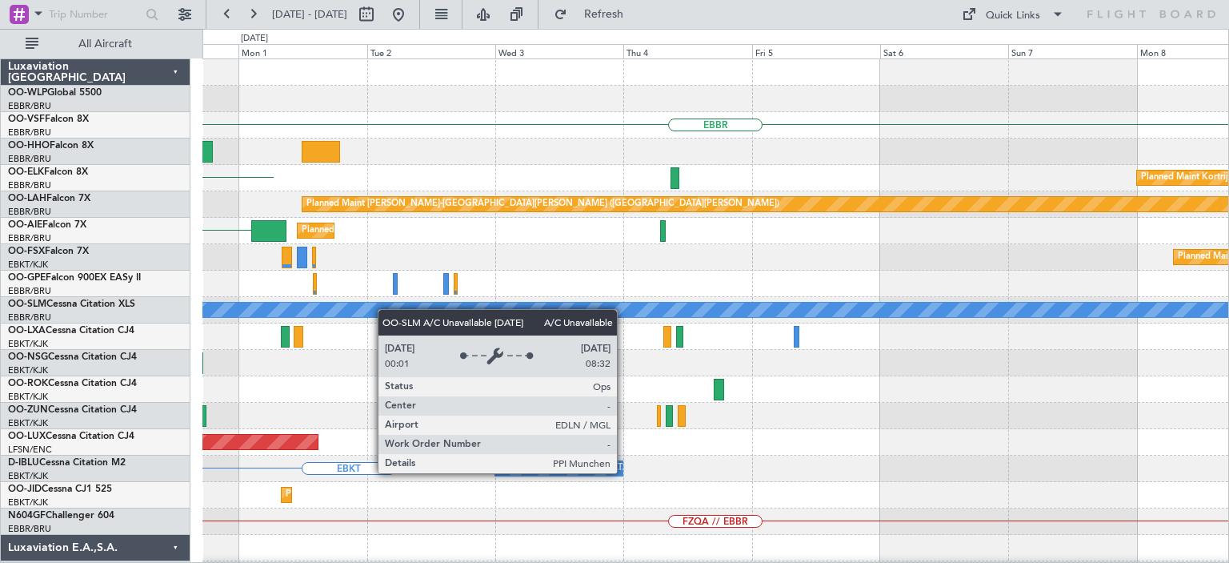
click at [349, 312] on div "EBBR Planned Maint [GEOGRAPHIC_DATA]-[GEOGRAPHIC_DATA] LEPA Planned [GEOGRAPHIC…" at bounding box center [716, 508] width 1026 height 898
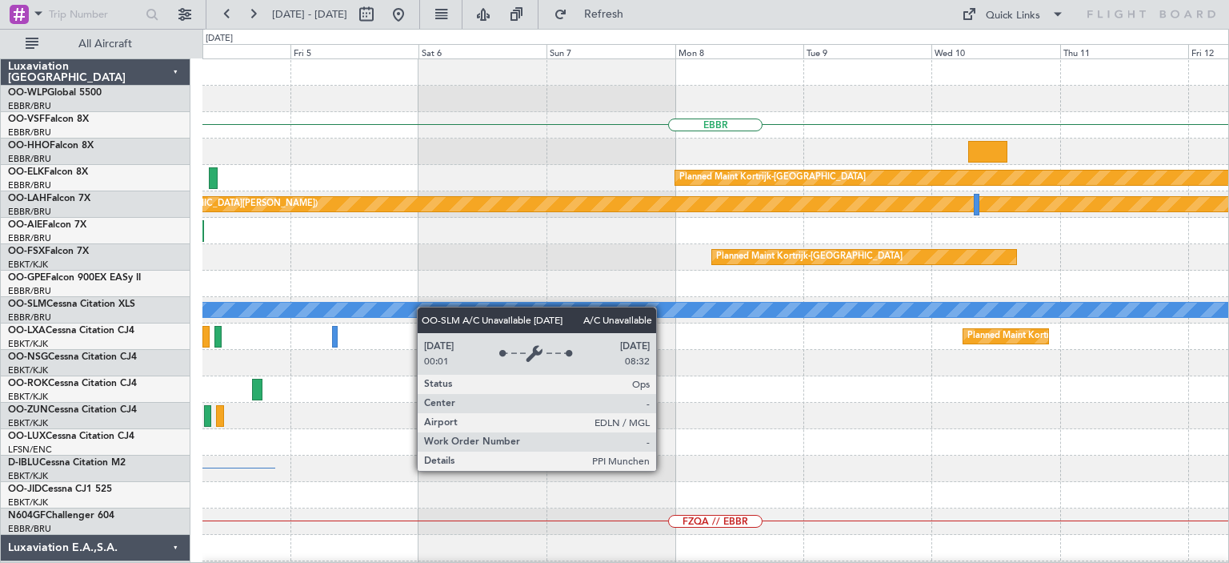
click at [354, 314] on div "EBBR Planned Maint [GEOGRAPHIC_DATA]-[GEOGRAPHIC_DATA] Planned [GEOGRAPHIC_DATA…" at bounding box center [716, 508] width 1026 height 898
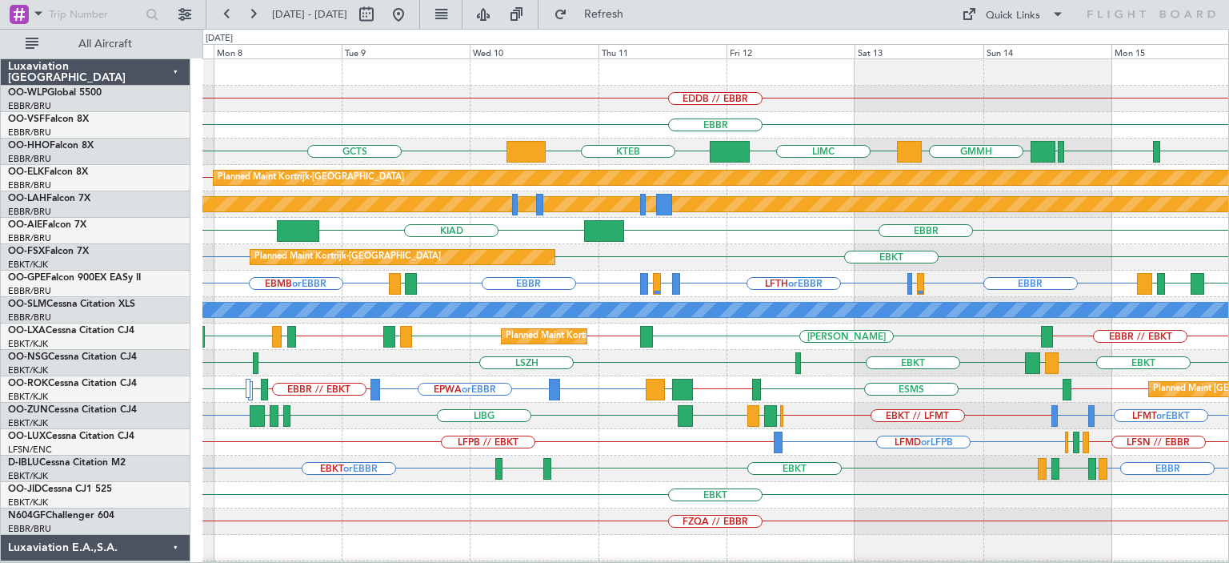
click at [605, 110] on div "EDDB // EBBR" at bounding box center [716, 99] width 1026 height 26
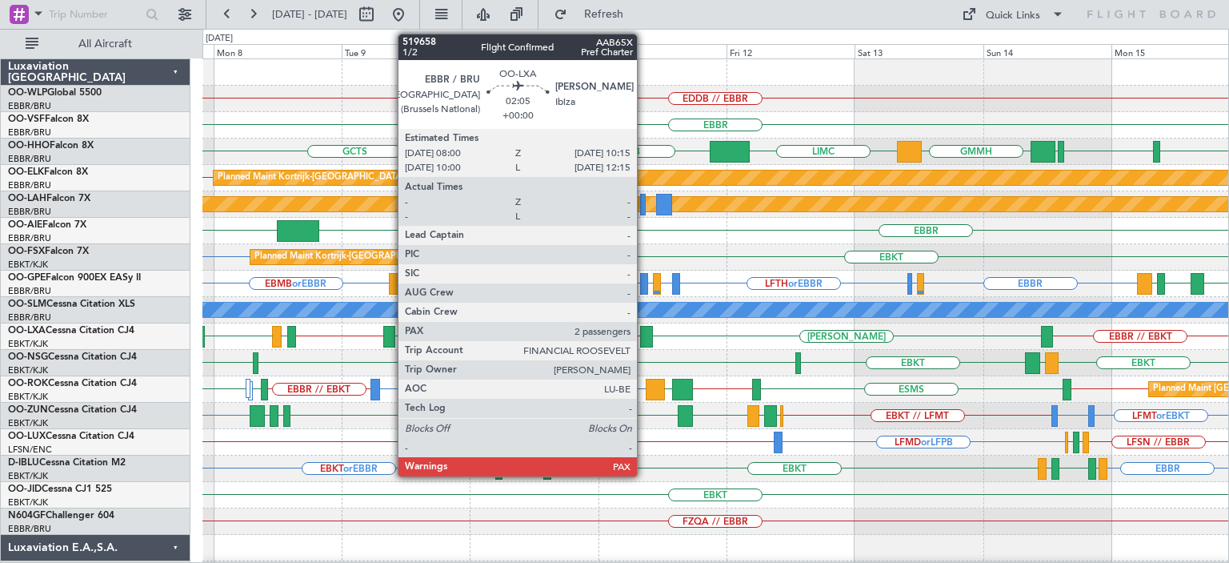
click at [644, 332] on div at bounding box center [646, 337] width 13 height 22
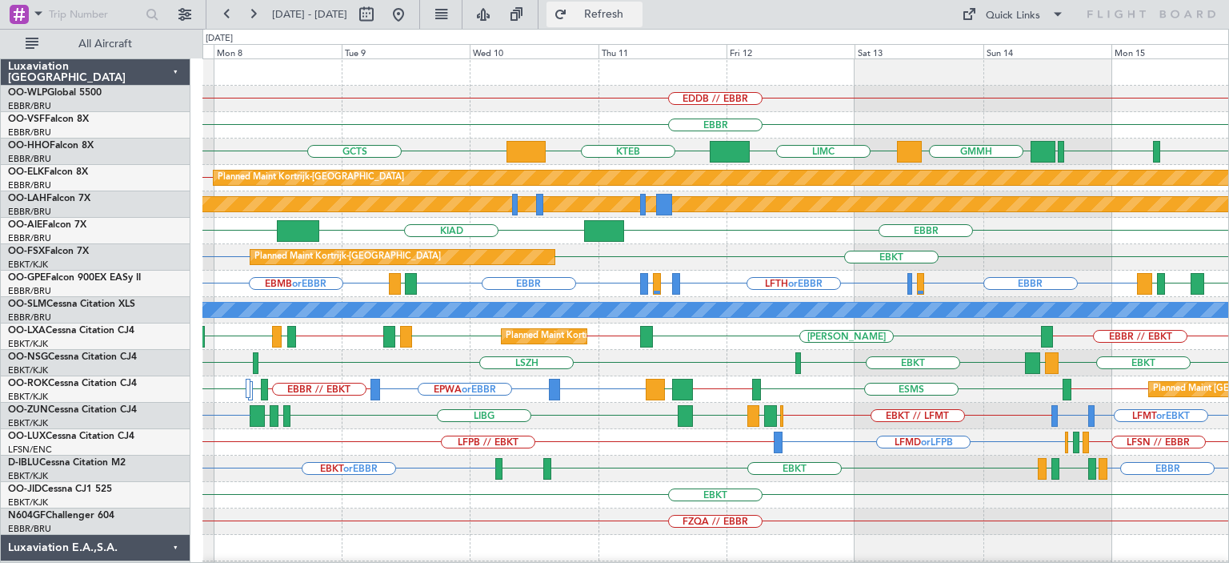
click at [638, 18] on span "Refresh" at bounding box center [604, 14] width 67 height 11
click at [730, 249] on div "EBMB or EBKT EBKT Planned Maint [GEOGRAPHIC_DATA]-[GEOGRAPHIC_DATA]" at bounding box center [716, 257] width 1026 height 26
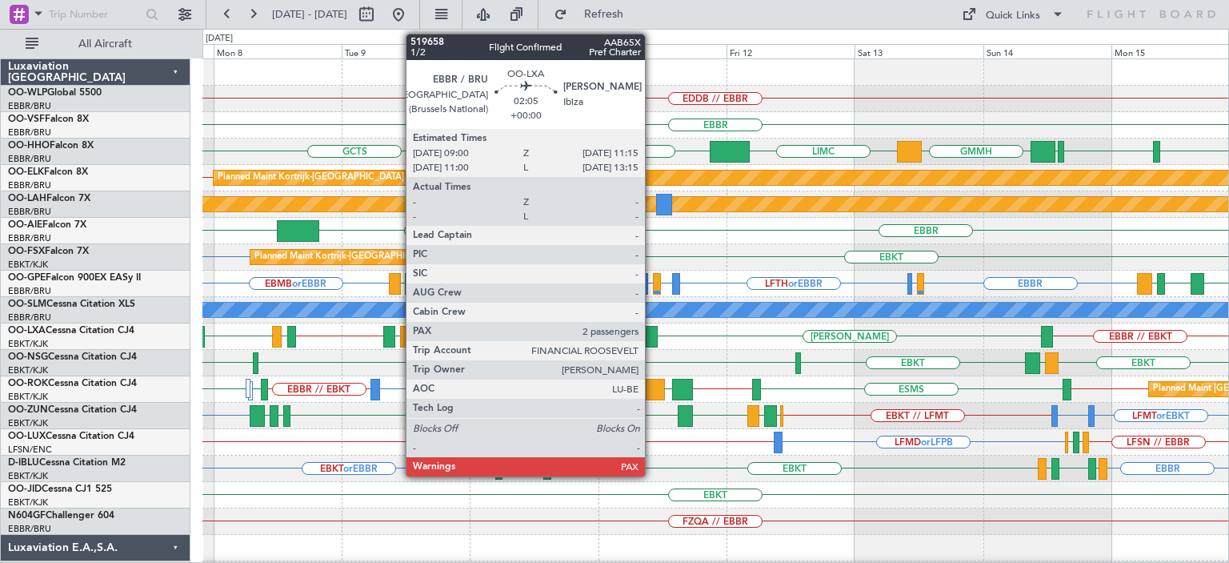
click at [652, 332] on div at bounding box center [652, 337] width 13 height 22
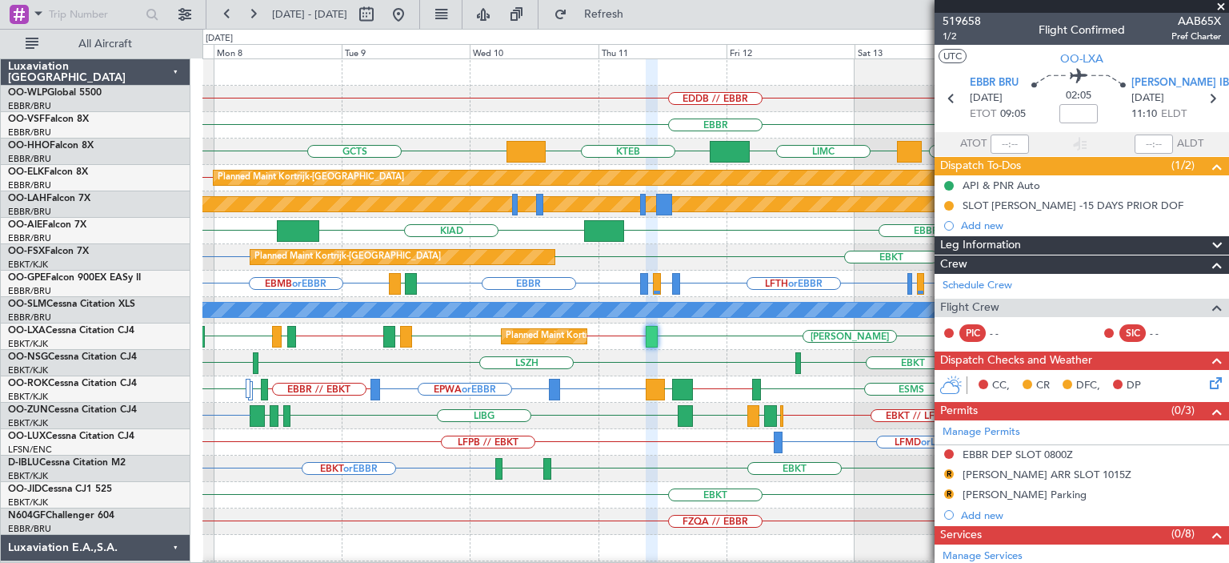
click at [1220, 7] on span at bounding box center [1221, 7] width 16 height 14
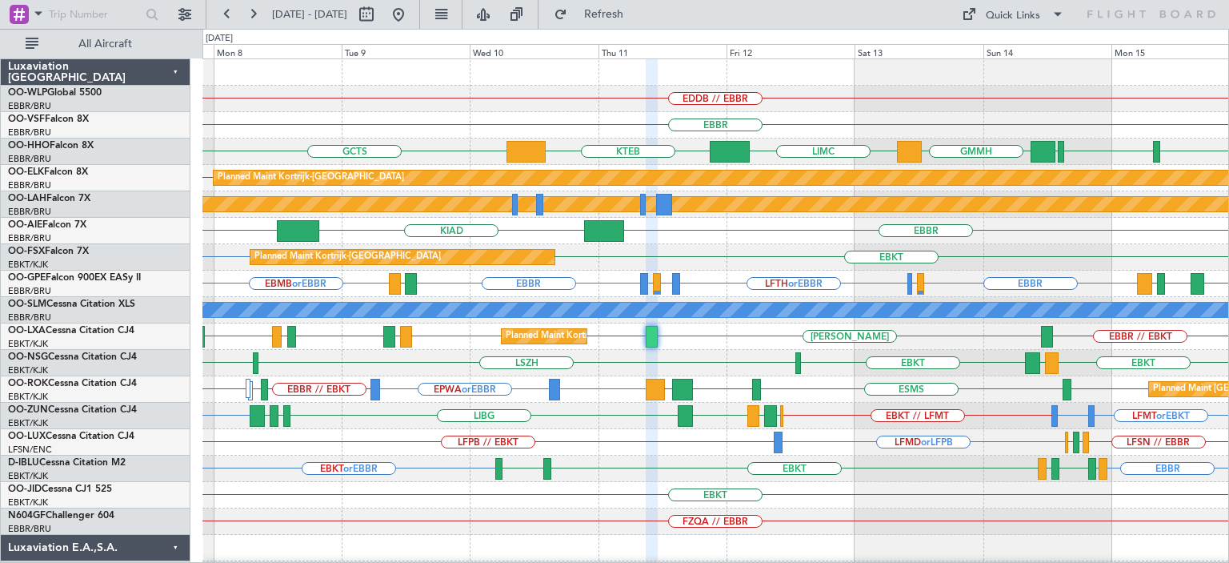
type input "0"
click at [567, 483] on div "EBKT" at bounding box center [716, 495] width 1026 height 26
click at [411, 12] on button at bounding box center [399, 15] width 26 height 26
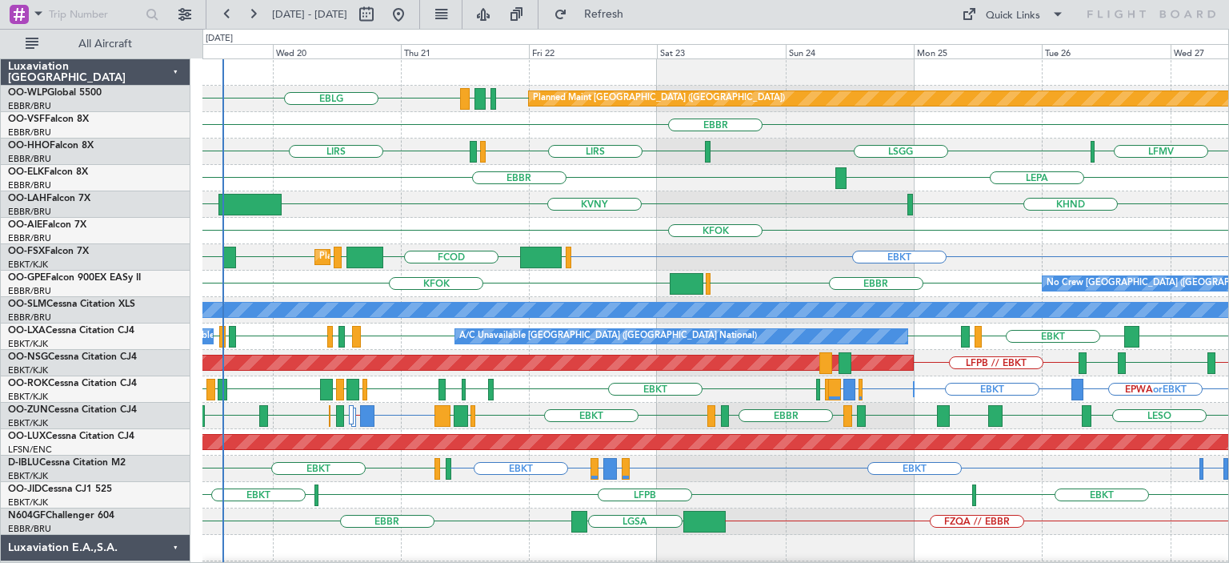
click at [807, 474] on div "EBKT EIDW or EBKT EDDM or EBKT EBKT EHAM or EBKT ELLX or EBKT EGJJ EBKT" at bounding box center [716, 468] width 1026 height 26
click at [634, 20] on button "Refresh" at bounding box center [595, 15] width 96 height 26
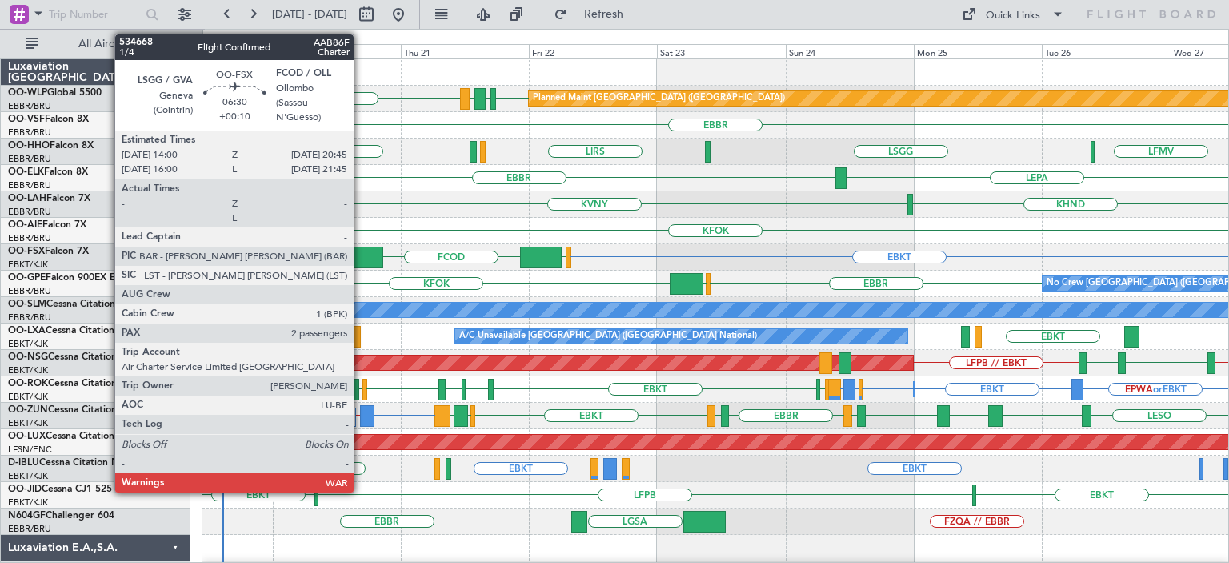
click at [362, 252] on div at bounding box center [365, 258] width 37 height 22
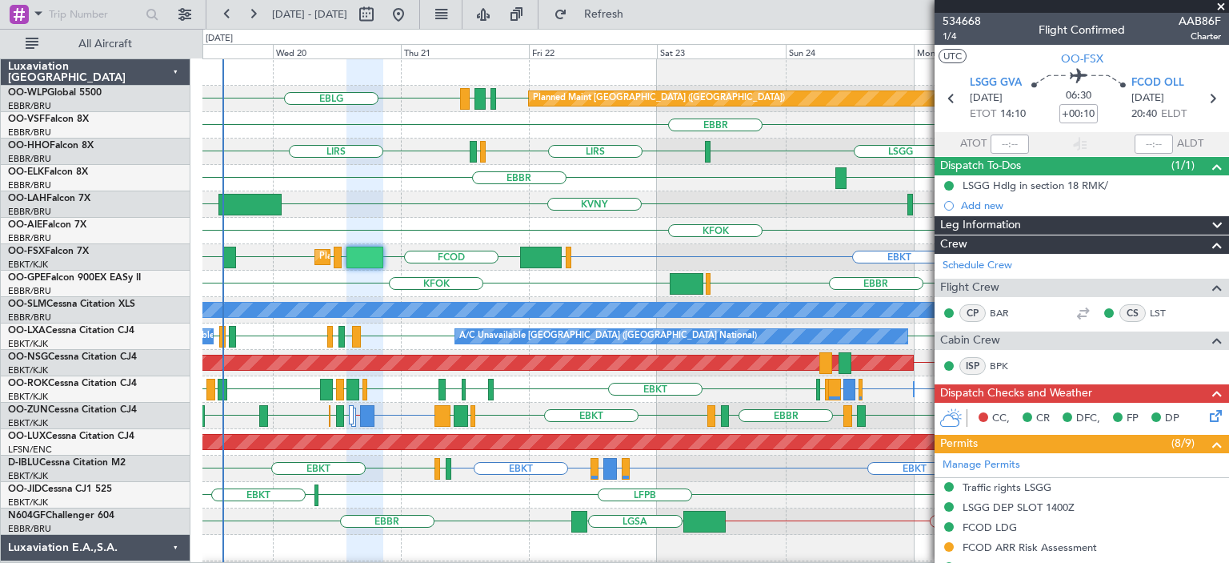
click at [1222, 2] on span at bounding box center [1221, 7] width 16 height 14
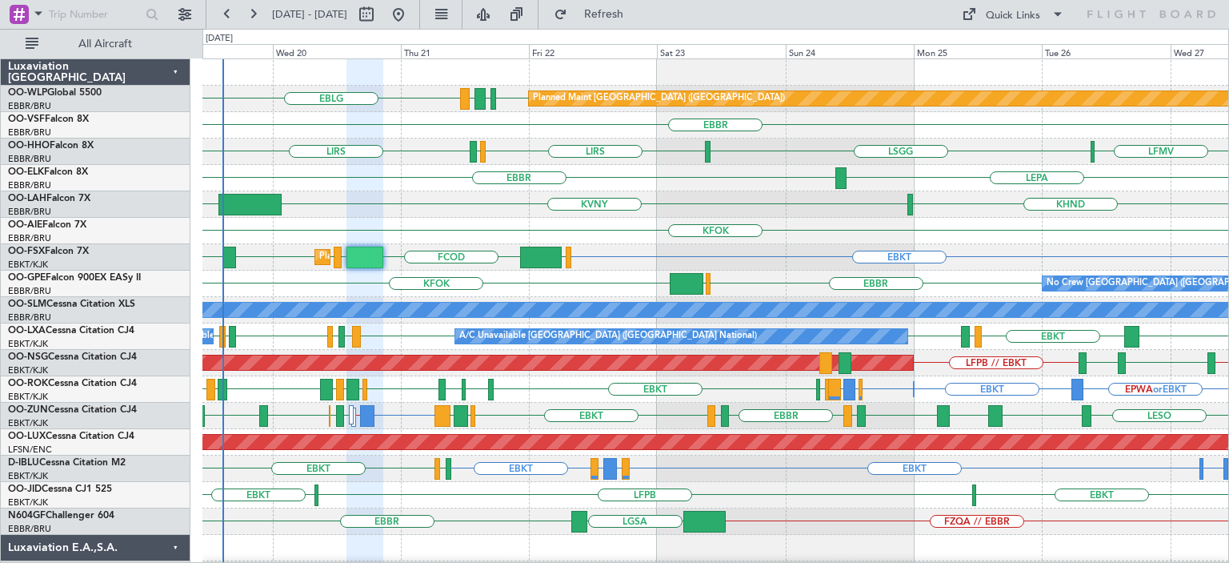
type input "0"
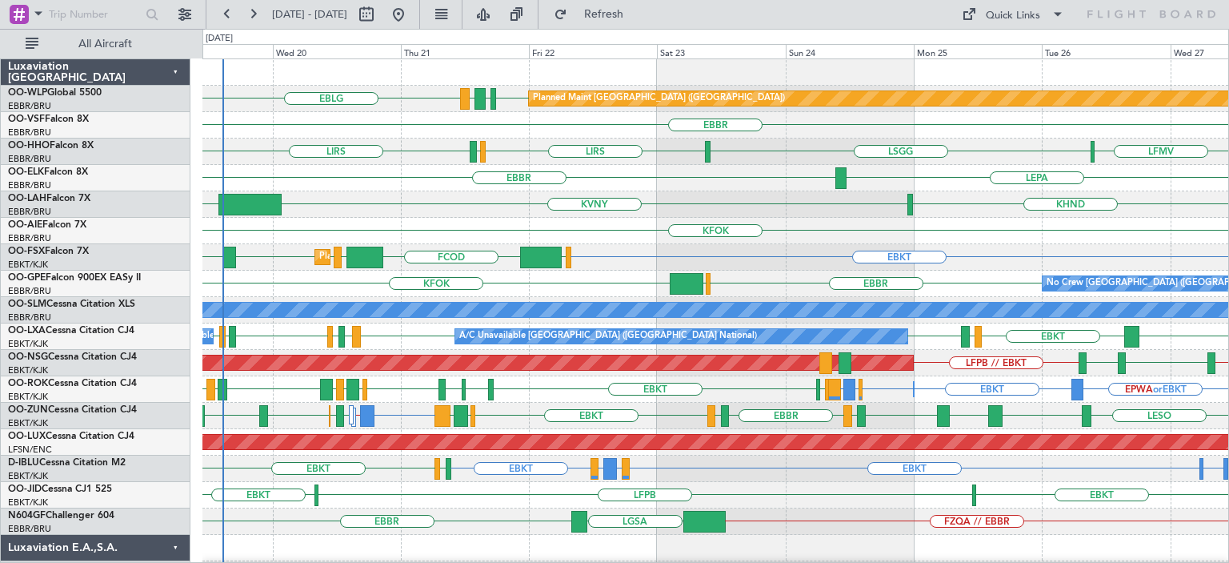
click at [833, 192] on div "KVNY [GEOGRAPHIC_DATA] KHND" at bounding box center [716, 204] width 1026 height 26
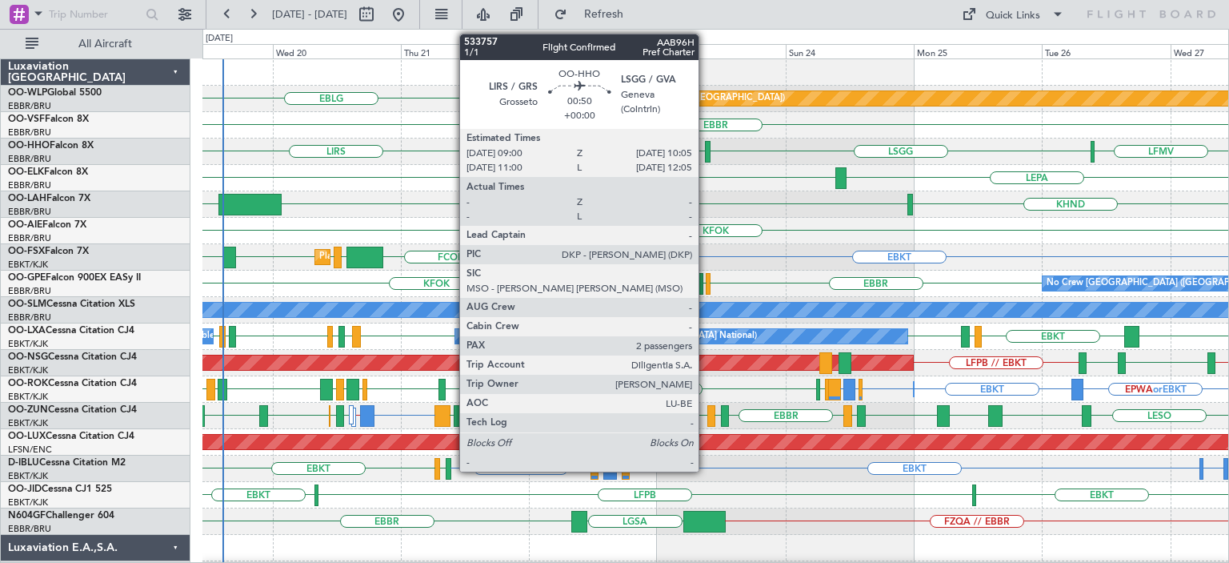
click at [706, 149] on div at bounding box center [708, 152] width 6 height 22
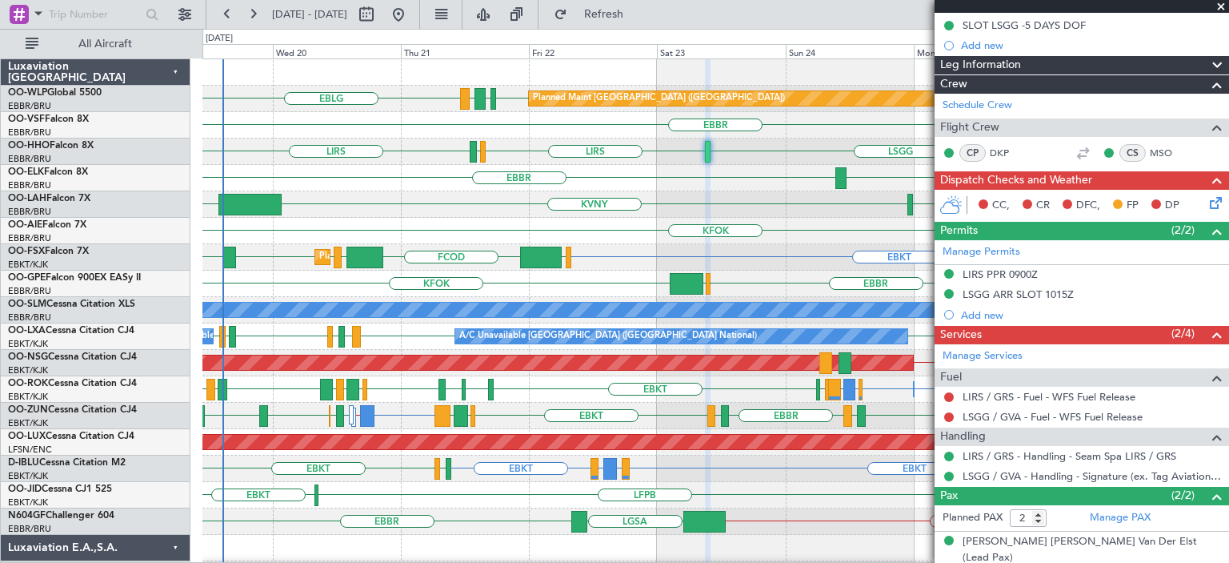
scroll to position [279, 0]
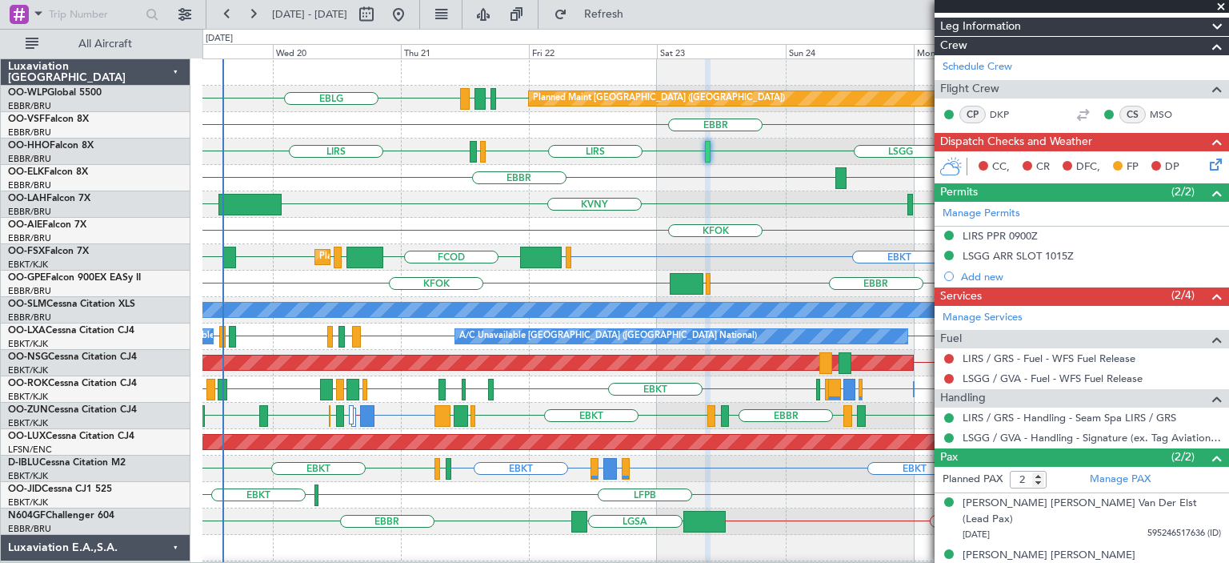
click at [1223, 7] on span at bounding box center [1221, 7] width 16 height 14
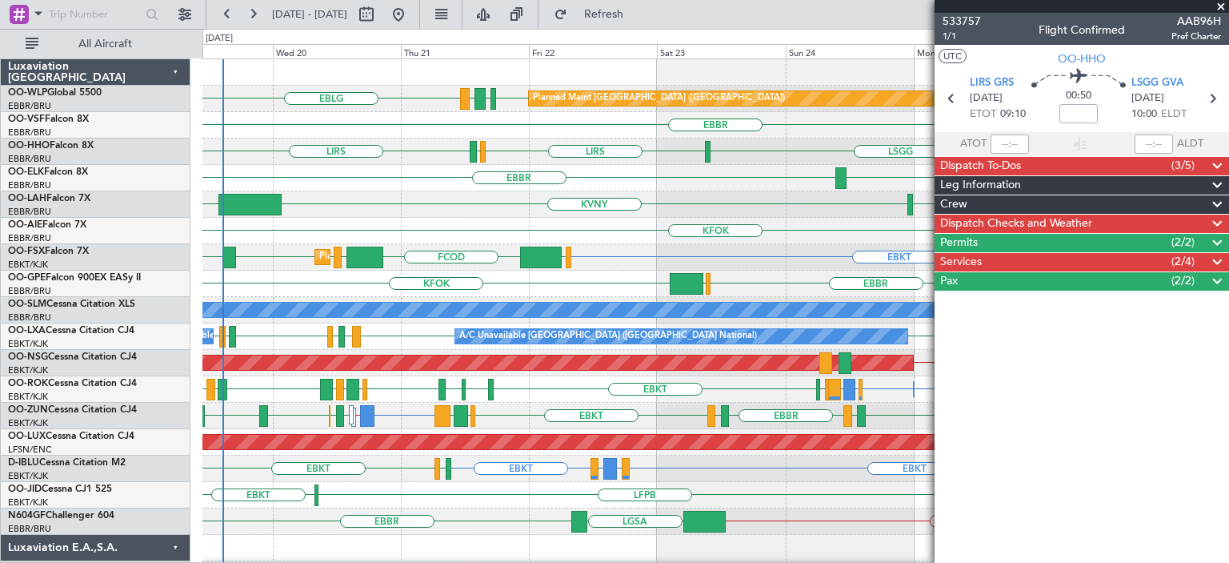
scroll to position [0, 0]
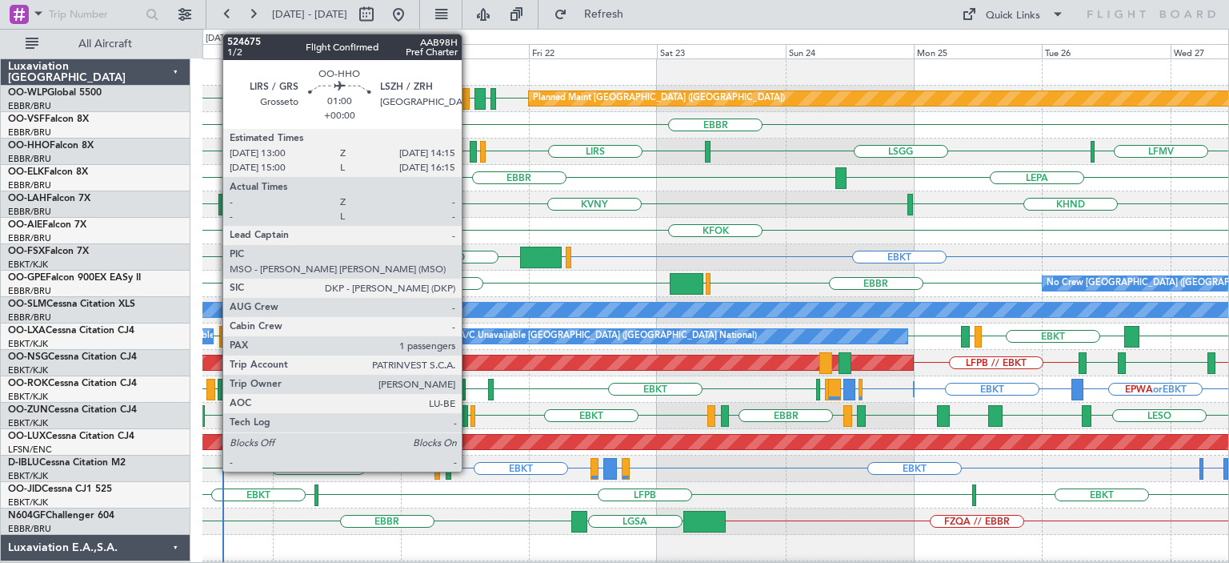
click at [470, 147] on div at bounding box center [473, 152] width 7 height 22
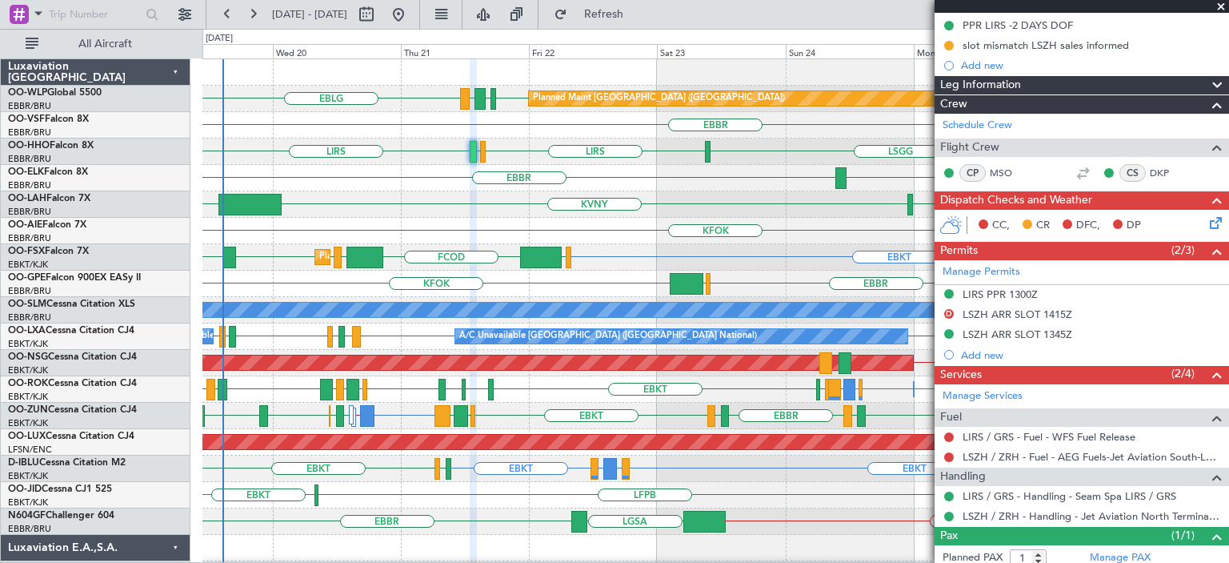
scroll to position [282, 0]
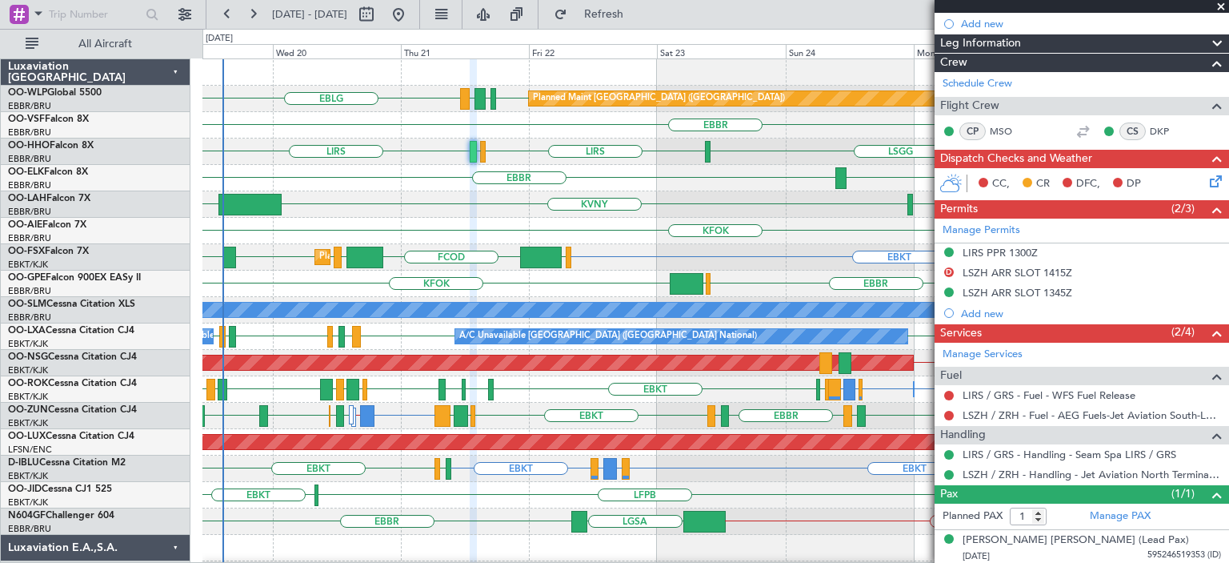
click at [1218, 6] on span at bounding box center [1221, 7] width 16 height 14
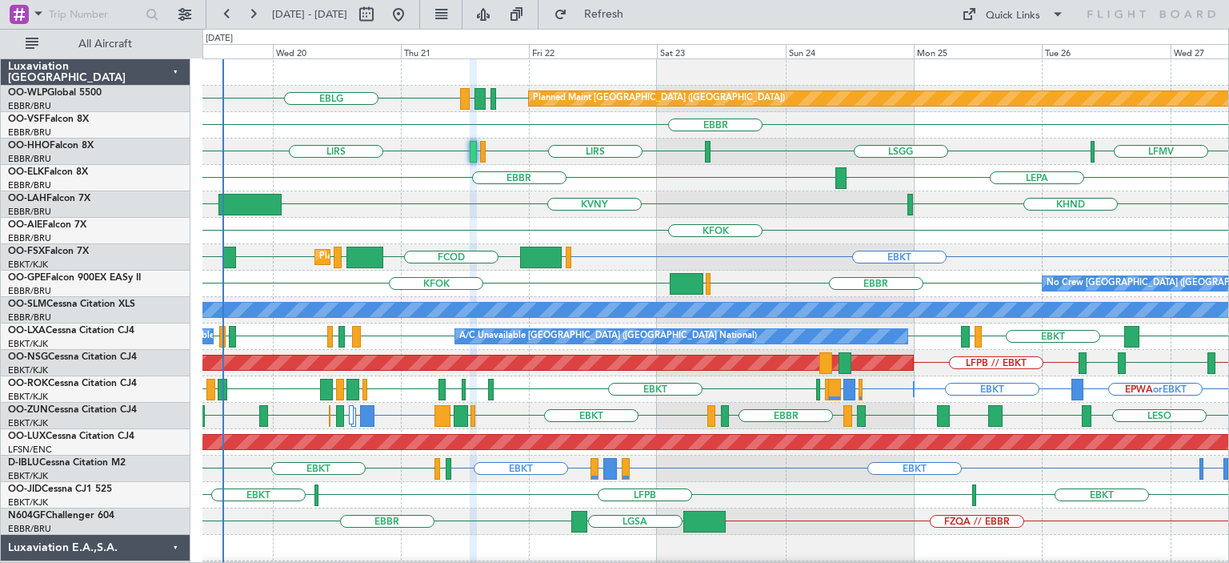
type input "0"
click at [708, 195] on div "KVNY [GEOGRAPHIC_DATA] KHND" at bounding box center [716, 204] width 1026 height 26
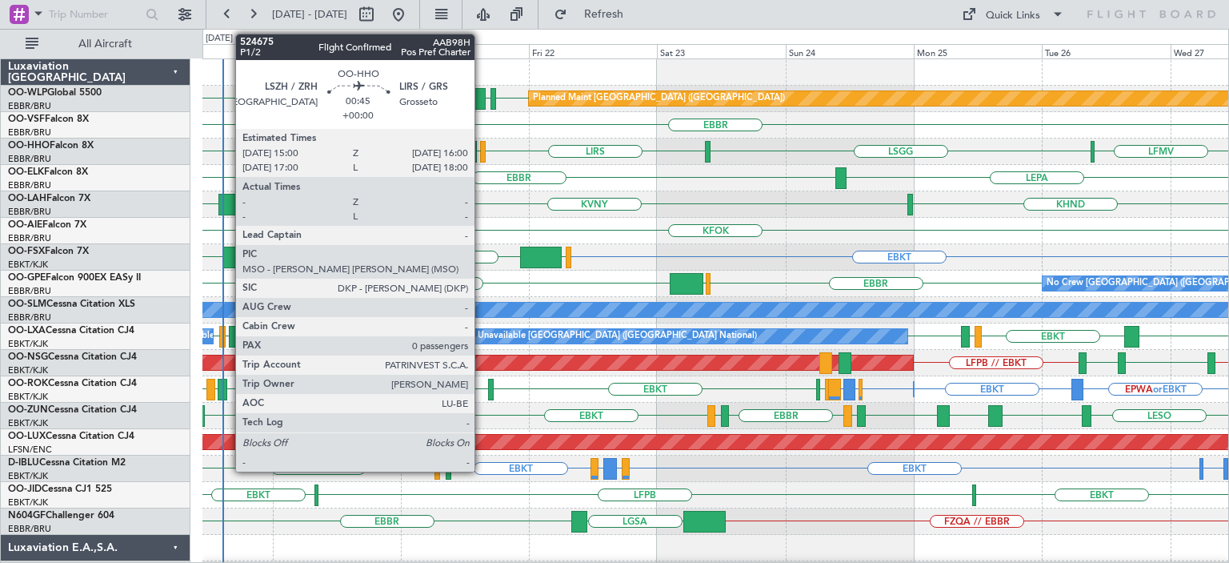
click at [482, 149] on div at bounding box center [483, 152] width 6 height 22
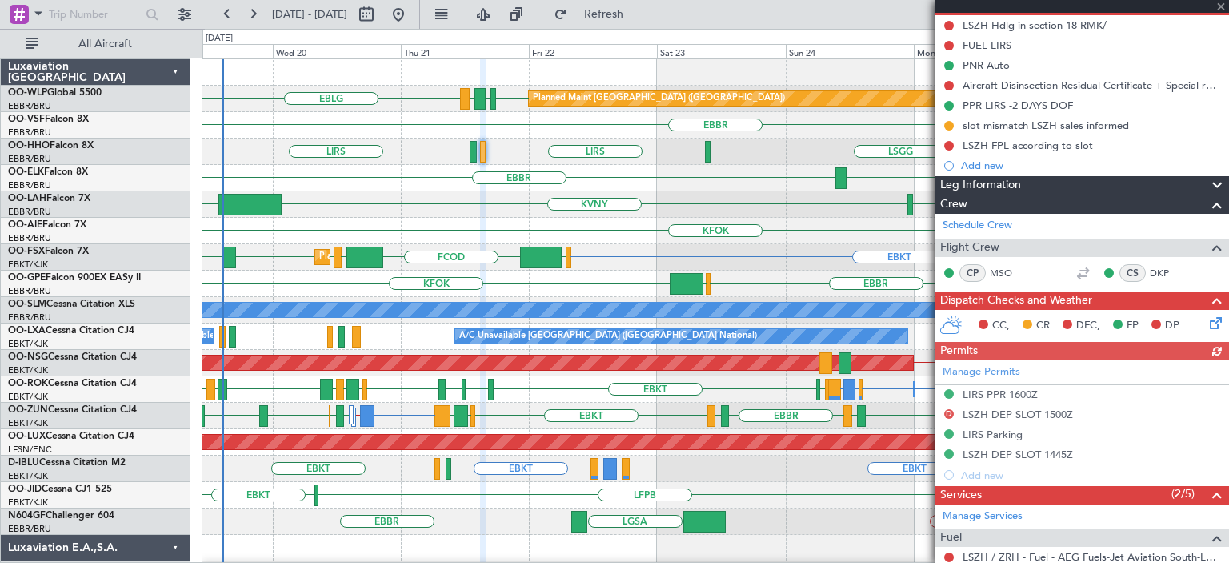
scroll to position [240, 0]
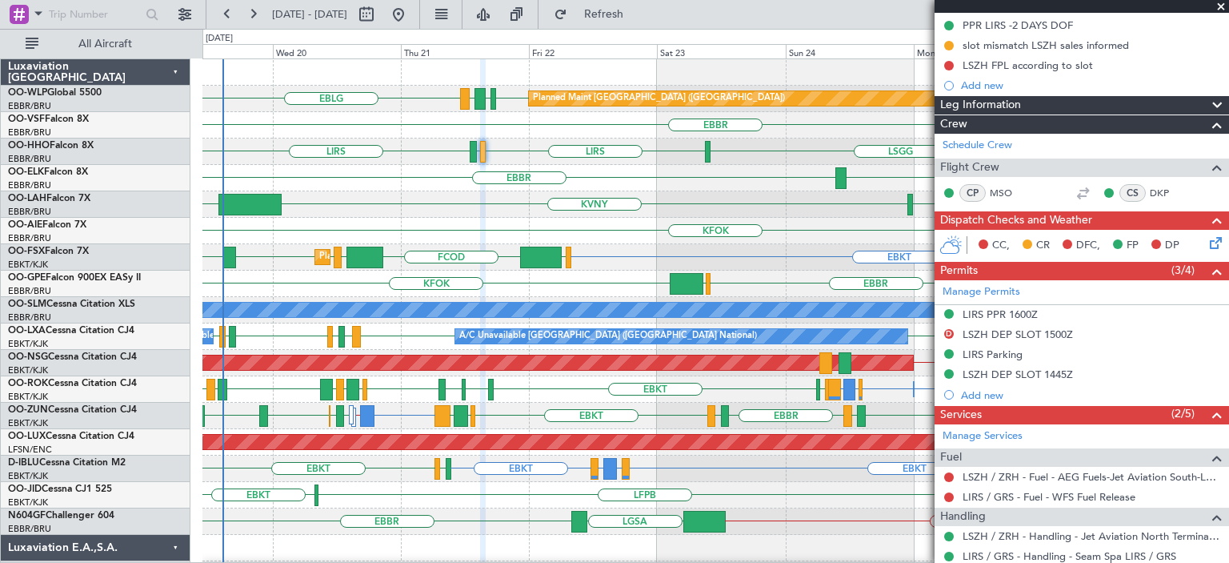
click at [1221, 8] on span at bounding box center [1221, 7] width 16 height 14
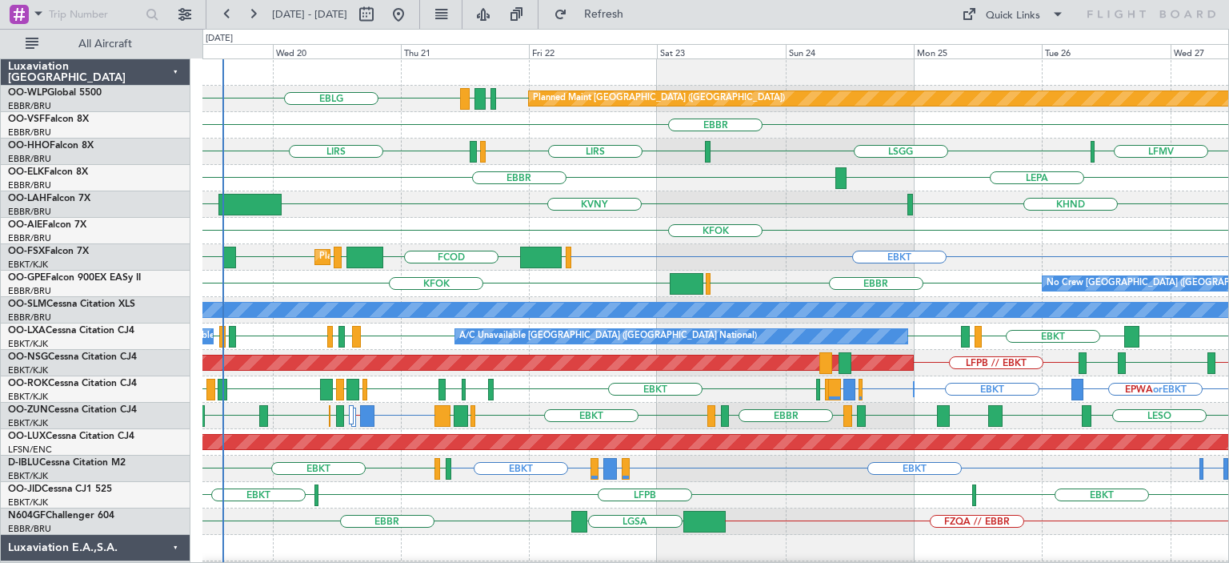
scroll to position [0, 0]
click at [784, 227] on div "KFOK" at bounding box center [716, 231] width 1026 height 26
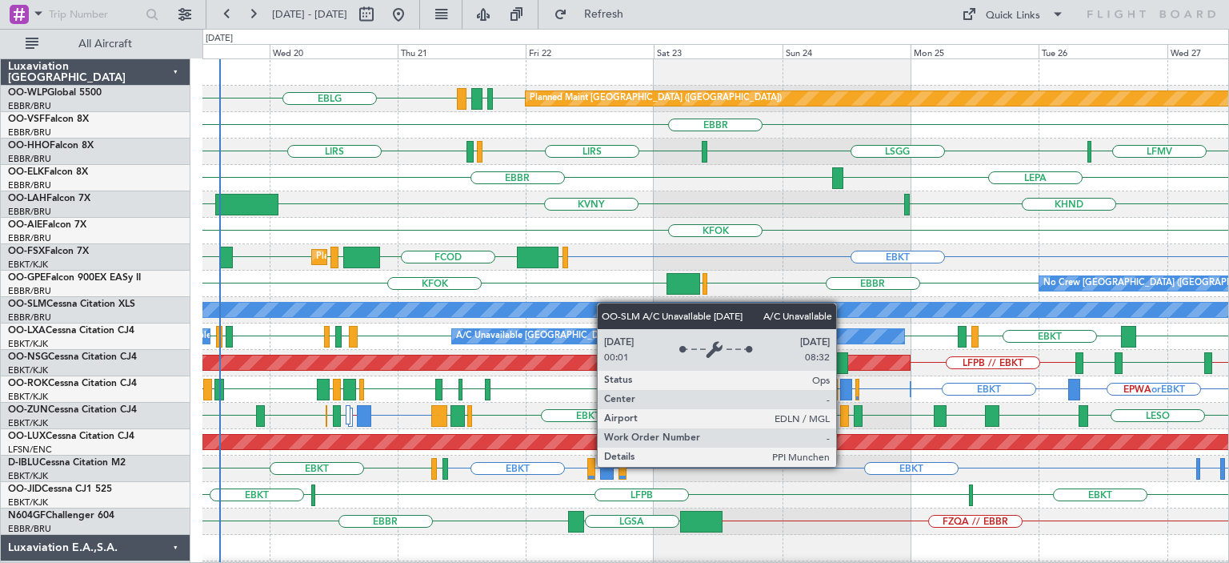
click at [584, 308] on div "EBLG EDDB EBLG LDDU Planned Maint [GEOGRAPHIC_DATA] ([GEOGRAPHIC_DATA]) [GEOGRA…" at bounding box center [716, 508] width 1026 height 898
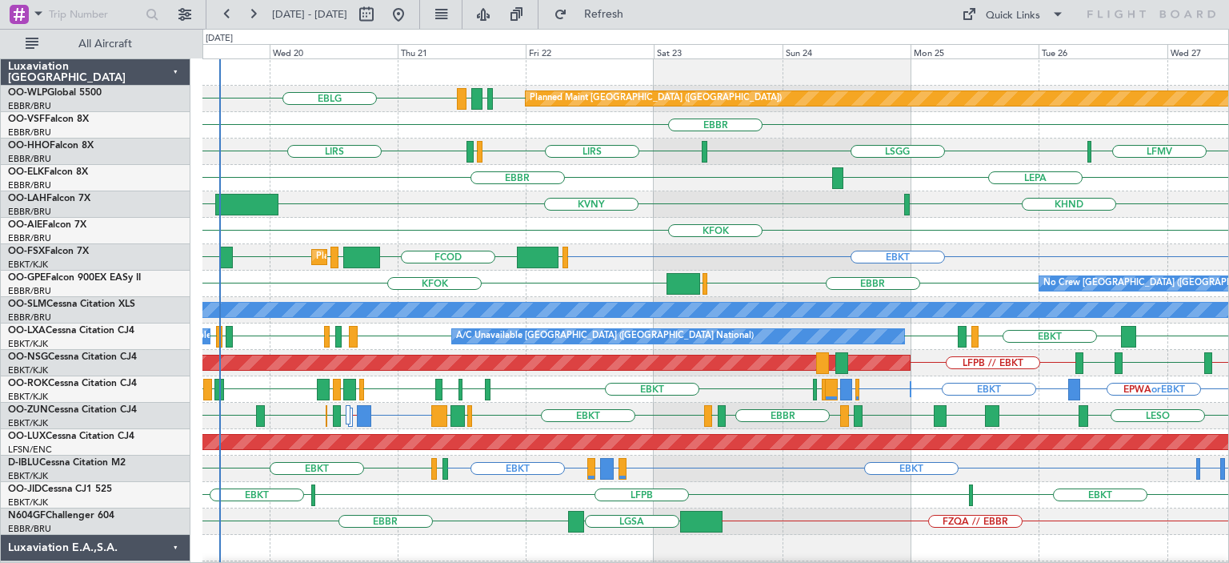
click at [732, 218] on div "KFOK" at bounding box center [716, 231] width 1026 height 26
click at [727, 218] on div "KFOK" at bounding box center [716, 231] width 1026 height 26
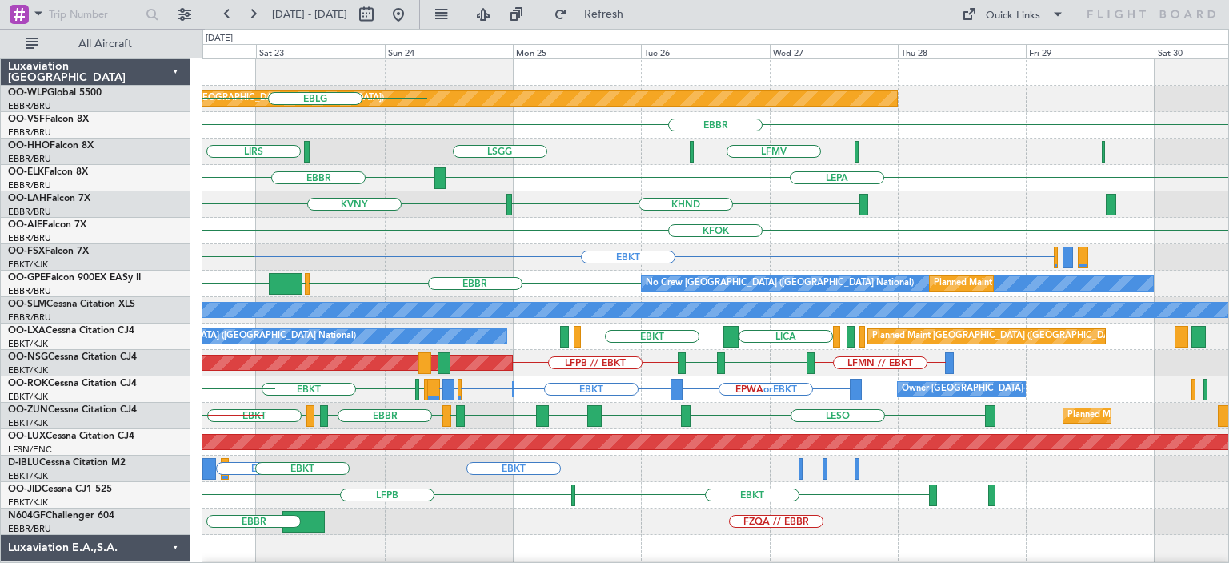
click at [327, 318] on div "Planned Maint Berlin (Brandenburg) LDDU EBLG EDDB EBLG EBBR LFMV LSGG LIRS LSZH…" at bounding box center [716, 508] width 1026 height 898
click at [308, 323] on div "Planned Maint Berlin (Brandenburg) LDDU EBLG EDDB EBLG EBBR LFMV LSGG LIRS LSZH…" at bounding box center [716, 508] width 1026 height 898
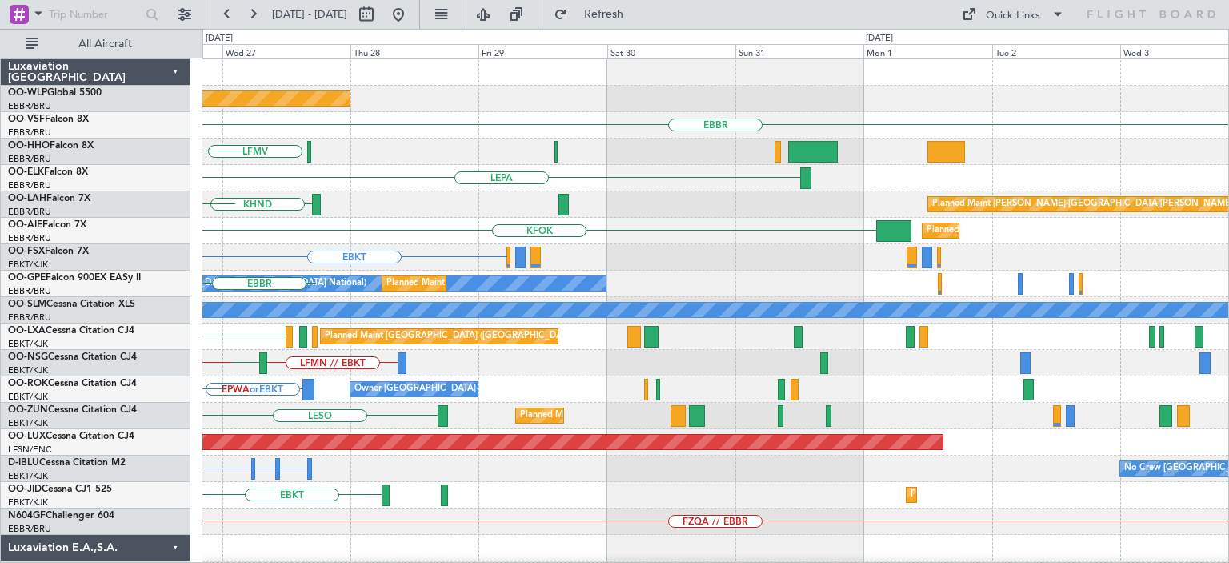
click at [406, 366] on div "Planned Maint Berlin (Brandenburg) EBBR LFMV LSGG LEPA KHND Planned Maint Alton…" at bounding box center [716, 508] width 1026 height 898
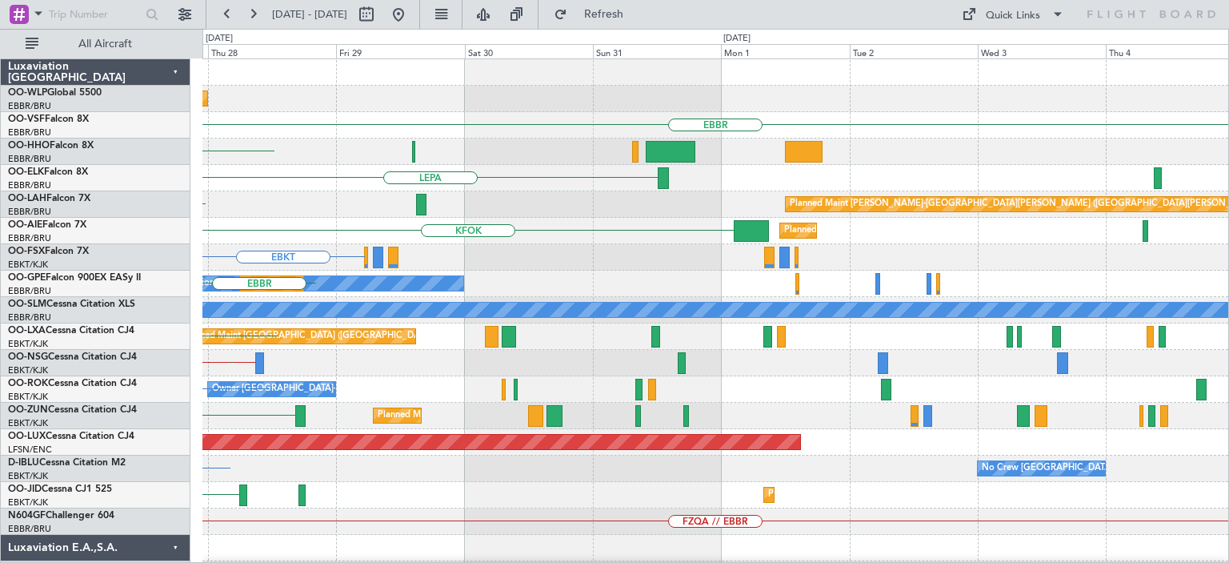
click at [461, 376] on div "Planned Maint Berlin (Brandenburg) EBBR LFMV LSGG LEPA Planned Maint Alton-st L…" at bounding box center [716, 508] width 1026 height 898
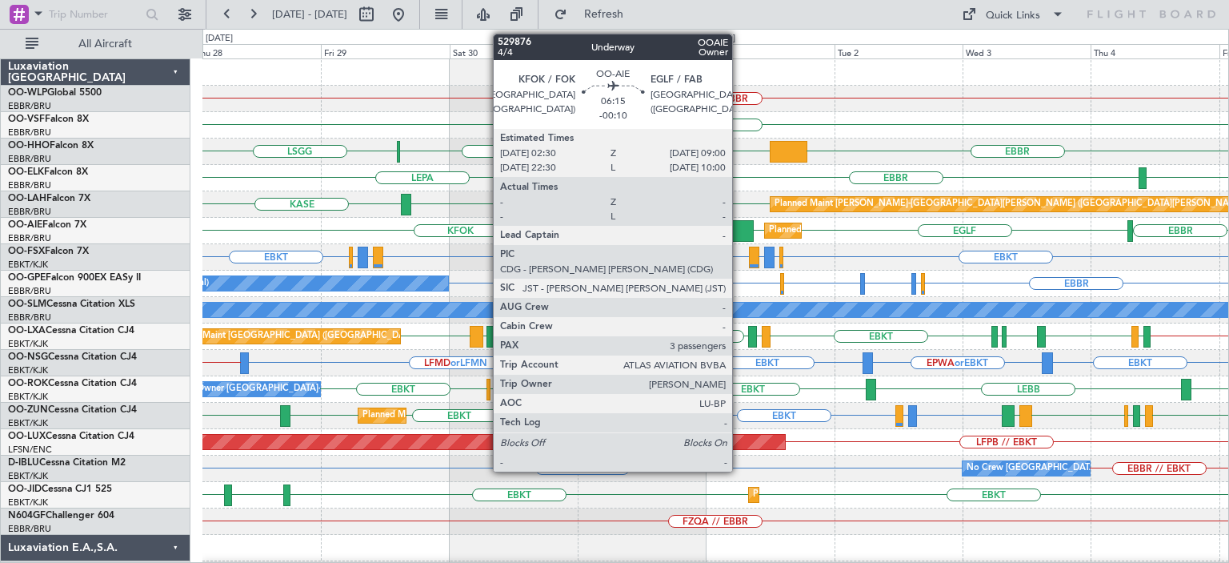
click at [740, 231] on div at bounding box center [736, 231] width 35 height 22
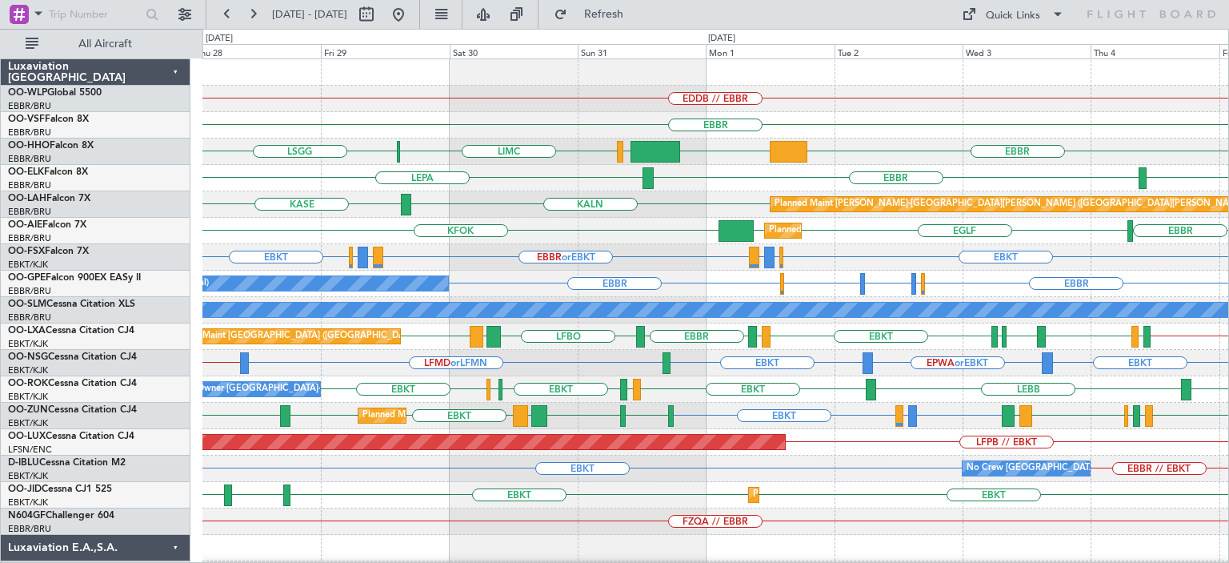
click at [571, 182] on div "LFMN [GEOGRAPHIC_DATA] LEPA" at bounding box center [716, 178] width 1026 height 26
click at [741, 166] on div "LFMN [GEOGRAPHIC_DATA] LEPA" at bounding box center [716, 178] width 1026 height 26
click at [411, 6] on button at bounding box center [399, 15] width 26 height 26
